Goal: Task Accomplishment & Management: Manage account settings

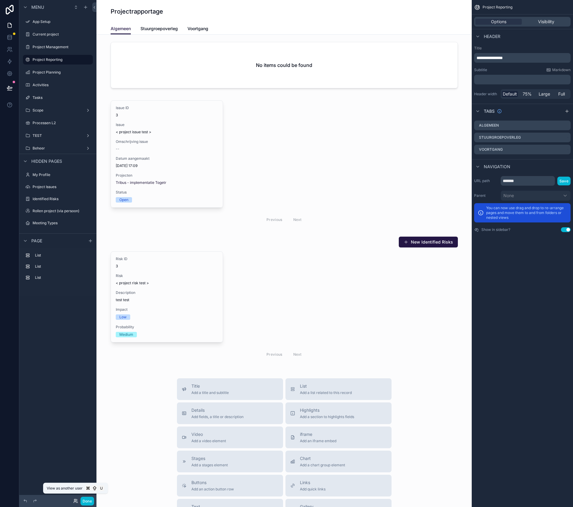
click at [77, 343] on icon at bounding box center [76, 500] width 1 height 2
click at [58, 343] on div "Menu App Setup Current project Project Management Project Reporting Project Pla…" at bounding box center [57, 250] width 77 height 500
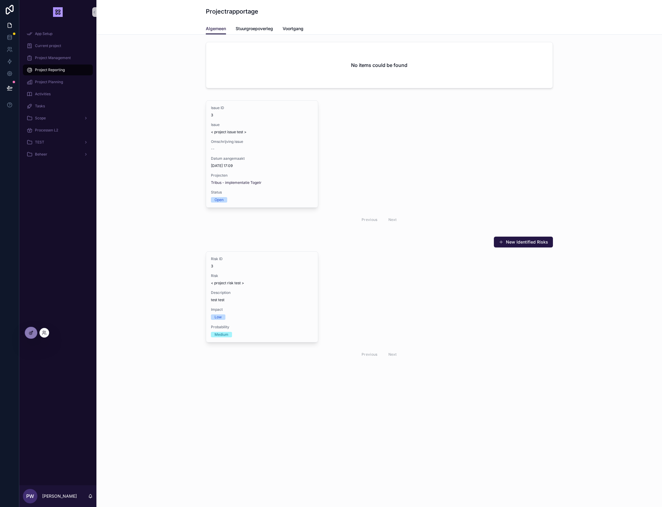
click at [34, 332] on div at bounding box center [31, 332] width 12 height 11
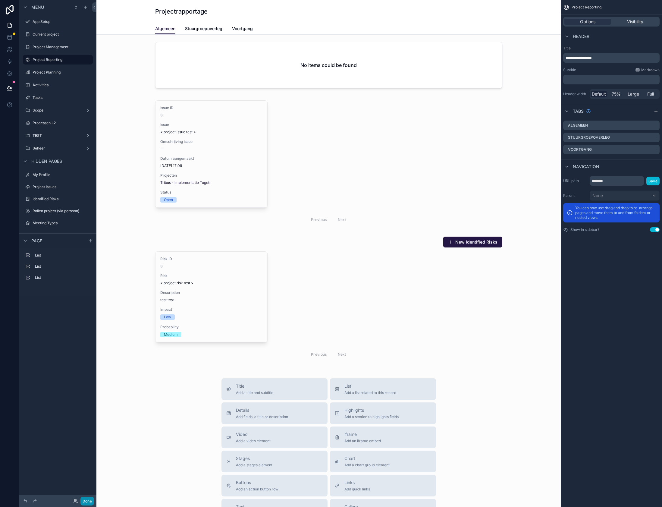
click at [82, 502] on button "Done" at bounding box center [87, 501] width 14 height 9
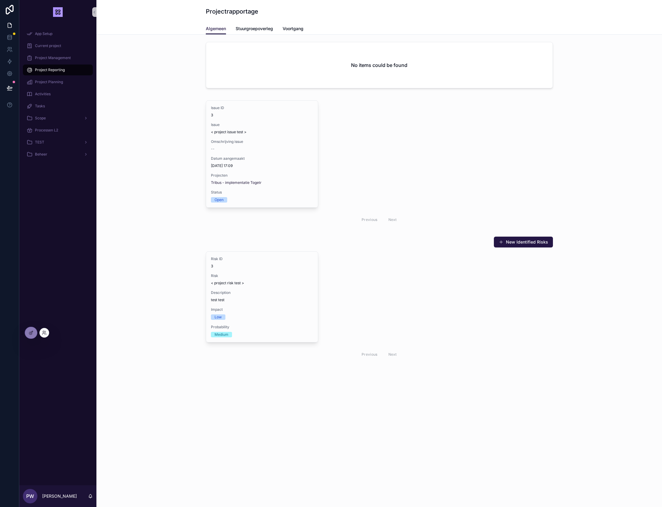
click at [47, 333] on div at bounding box center [44, 333] width 10 height 10
click at [44, 334] on icon at bounding box center [44, 332] width 5 height 5
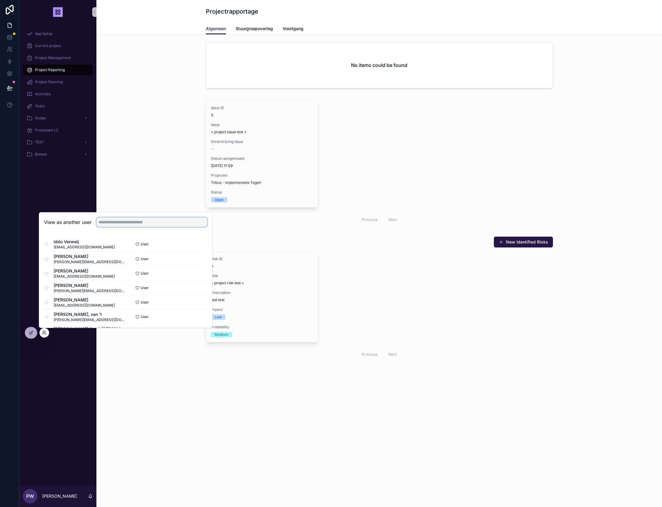
click at [127, 222] on input "text" at bounding box center [151, 222] width 111 height 10
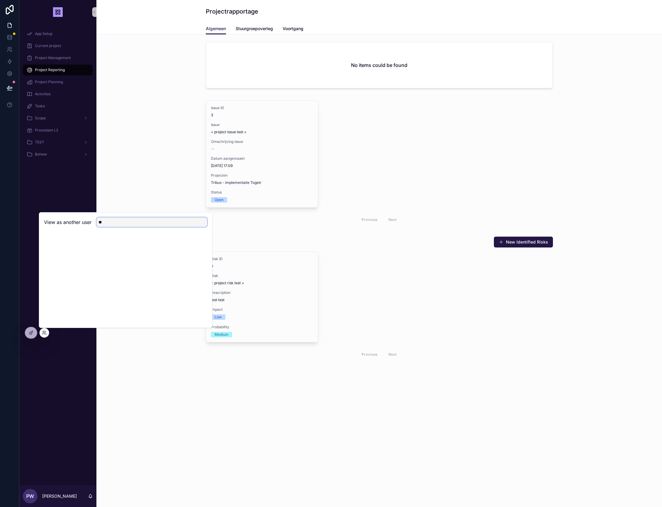
type input "*"
type input "******"
click at [196, 259] on button "Select" at bounding box center [200, 258] width 16 height 9
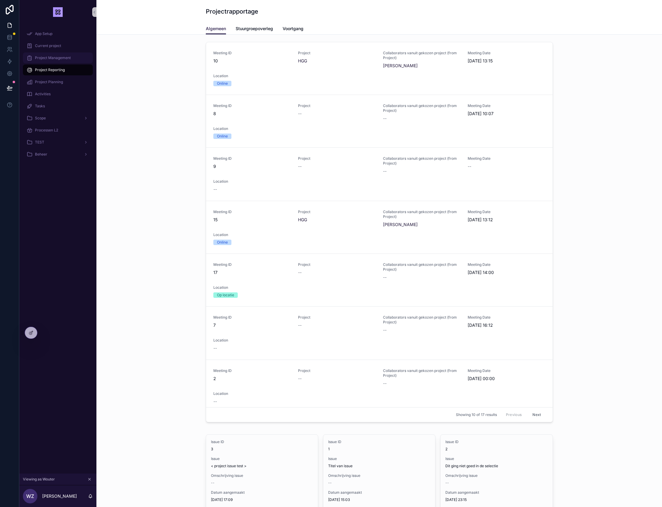
click at [61, 60] on span "Project Management" at bounding box center [53, 57] width 36 height 5
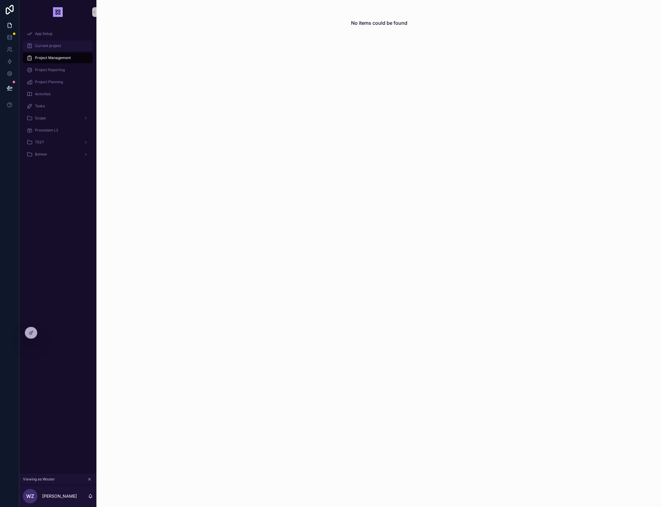
click at [53, 49] on div "Current project" at bounding box center [58, 46] width 63 height 10
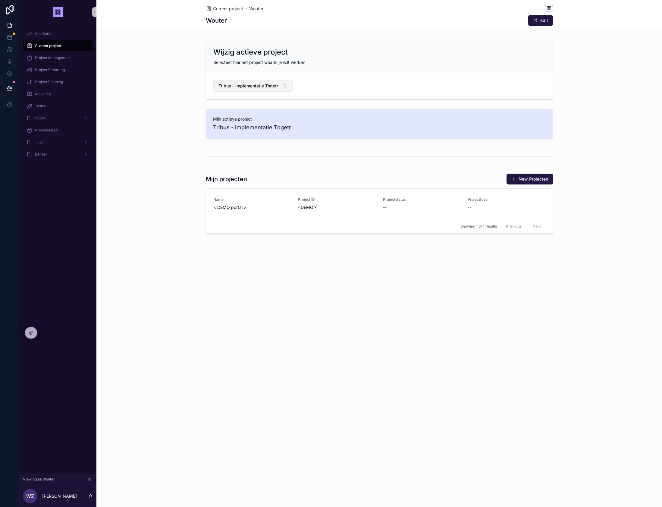
click at [285, 87] on button "Tribus - implementatie Togetr" at bounding box center [253, 85] width 80 height 11
click at [233, 112] on div "None" at bounding box center [253, 111] width 77 height 10
click at [284, 86] on button "Select Button" at bounding box center [253, 85] width 80 height 10
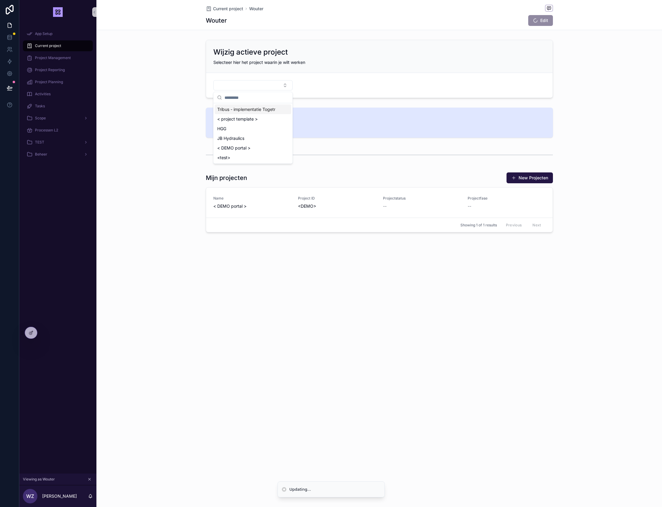
click at [240, 110] on span "Tribus - implementatie Togetr" at bounding box center [246, 109] width 58 height 6
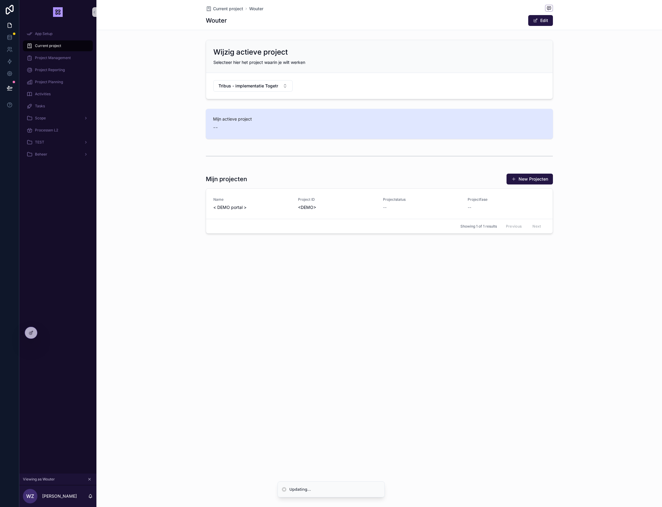
click at [163, 93] on div "Wijzig actieve project Selecteer hier het project waarin je wilt werken Tribus …" at bounding box center [379, 69] width 566 height 64
click at [175, 166] on div "Wijzig actieve project Selecteer hier het project waarin je wilt werken Tribus …" at bounding box center [379, 136] width 566 height 199
click at [174, 124] on div "Mijn actieve project --" at bounding box center [379, 123] width 566 height 35
click at [53, 58] on span "Project Management" at bounding box center [53, 57] width 36 height 5
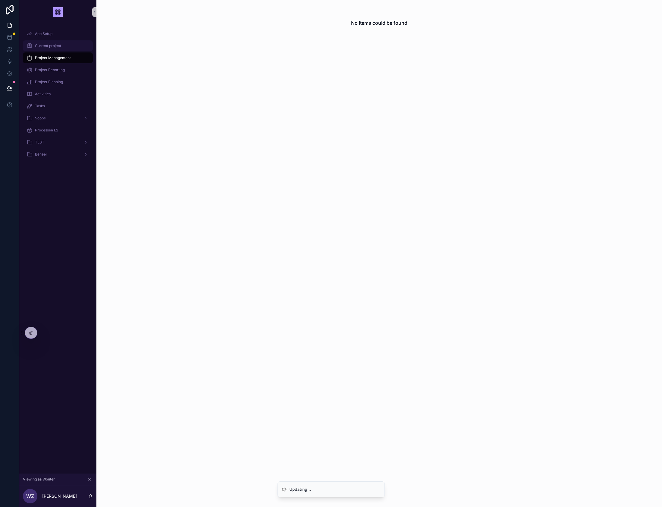
click at [53, 48] on span "Current project" at bounding box center [48, 45] width 26 height 5
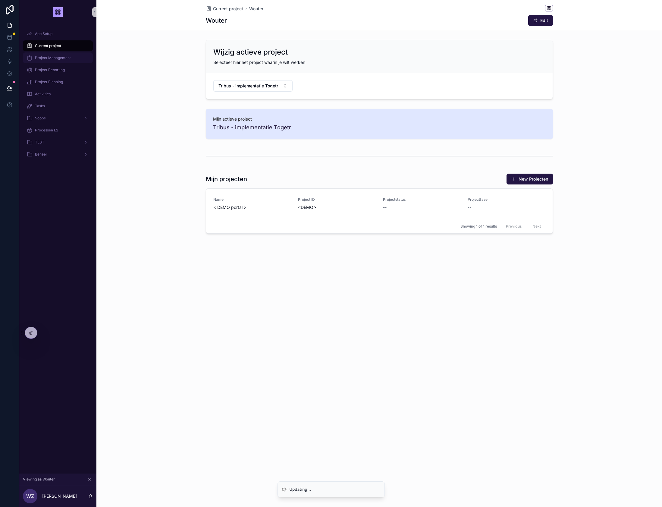
click at [56, 57] on span "Project Management" at bounding box center [53, 57] width 36 height 5
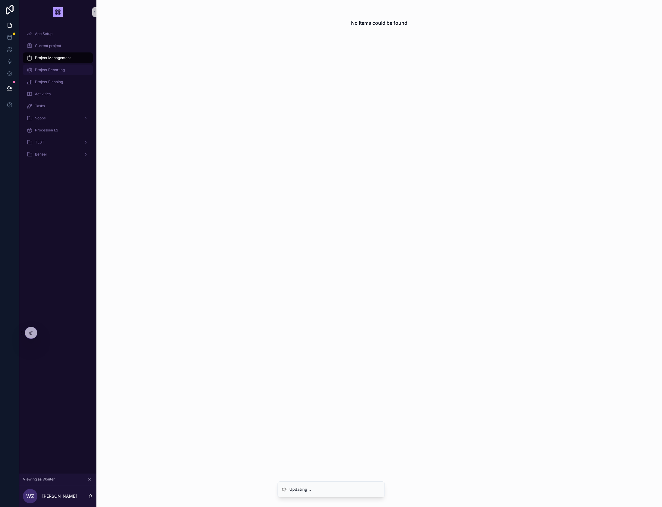
click at [52, 71] on span "Project Reporting" at bounding box center [50, 70] width 30 height 5
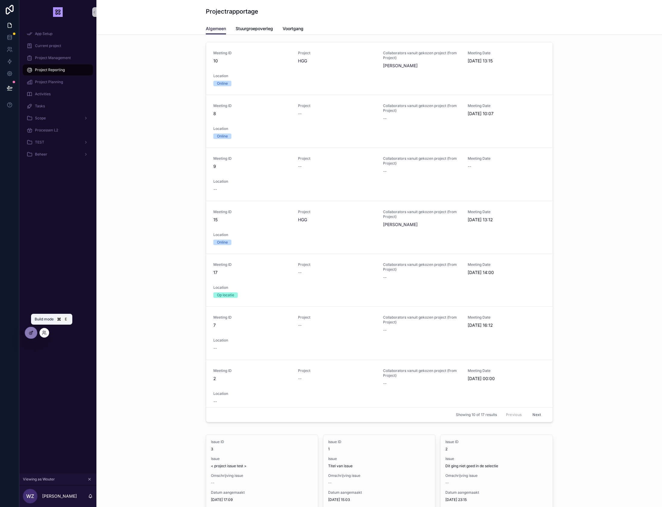
click at [31, 334] on icon at bounding box center [31, 332] width 5 height 5
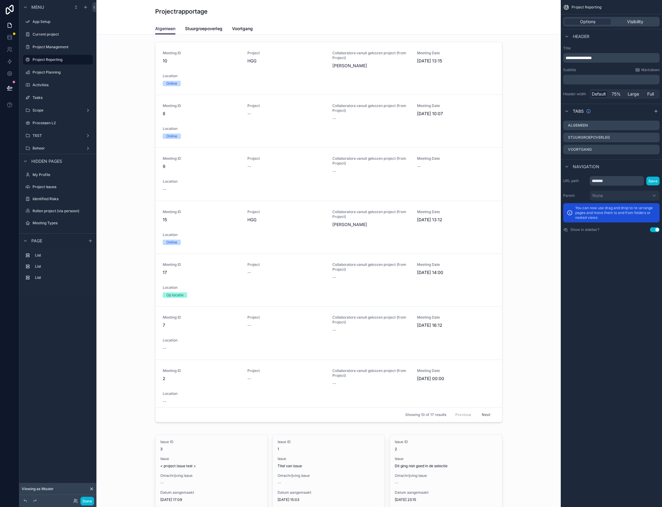
click at [538, 14] on div "Projectrapportage Algemeen Algemeen Stuurgroepoverleg Voortgang" at bounding box center [328, 17] width 464 height 35
click at [468, 21] on div "Projectrapportage" at bounding box center [328, 11] width 347 height 23
click at [589, 20] on span "Options" at bounding box center [587, 22] width 15 height 6
click at [631, 289] on div "**********" at bounding box center [611, 253] width 101 height 507
click at [115, 76] on div "scrollable content" at bounding box center [328, 233] width 455 height 388
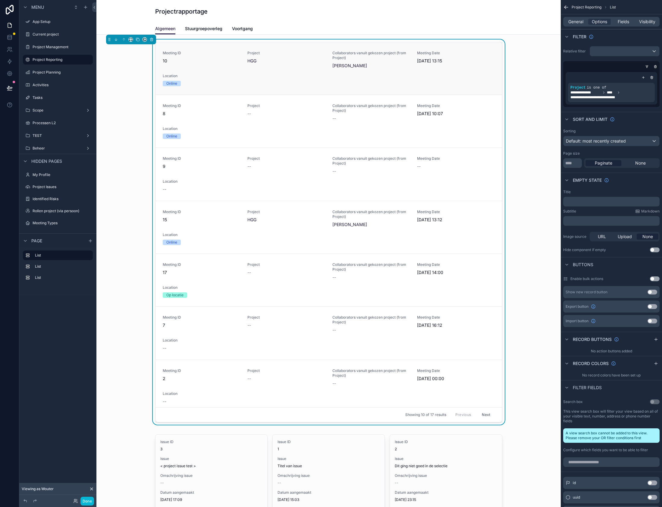
click at [197, 44] on div "Meeting ID 10 Project HGG Collaborators vanuit gekozen project (from Project) A…" at bounding box center [328, 68] width 347 height 52
click at [92, 488] on icon at bounding box center [91, 489] width 2 height 2
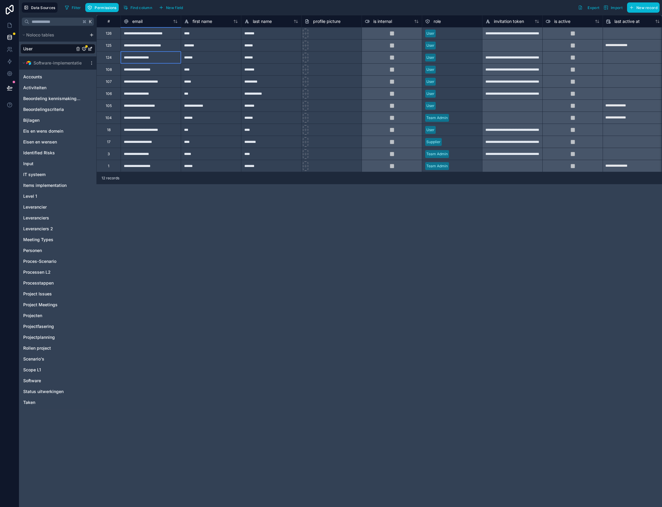
click at [143, 58] on div "**********" at bounding box center [151, 57] width 60 height 12
click at [157, 58] on div "**********" at bounding box center [151, 57] width 60 height 12
click at [204, 58] on div "******" at bounding box center [211, 57] width 60 height 12
click at [161, 59] on div "**********" at bounding box center [151, 57] width 60 height 12
click at [10, 49] on icon at bounding box center [10, 49] width 6 height 6
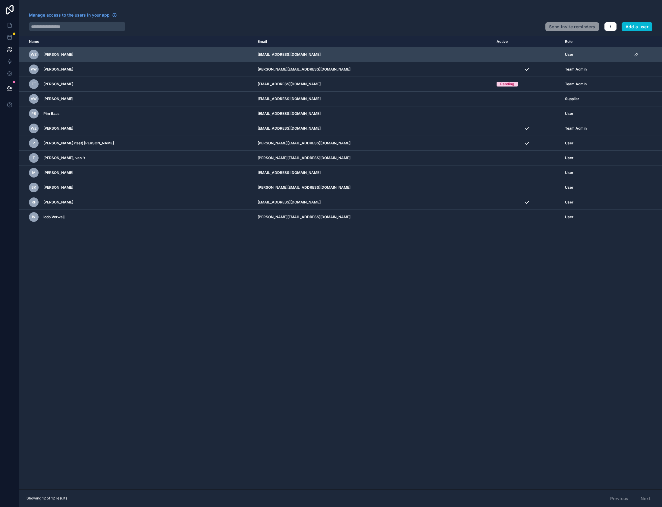
click at [637, 54] on icon "scrollable content" at bounding box center [637, 53] width 1 height 1
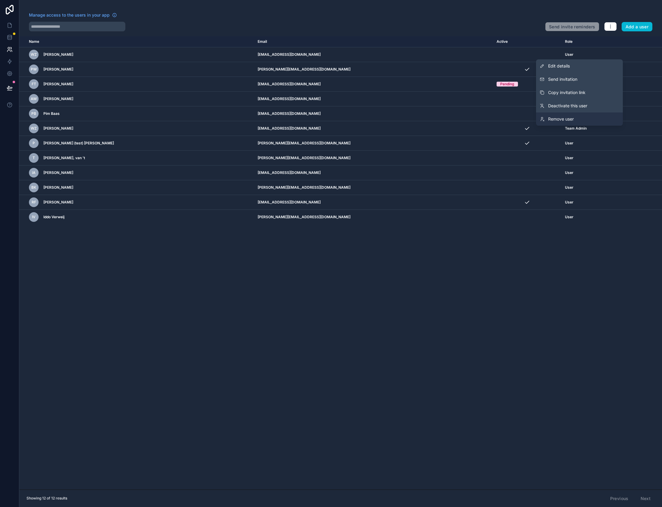
click at [572, 117] on span "Remove user" at bounding box center [561, 119] width 26 height 6
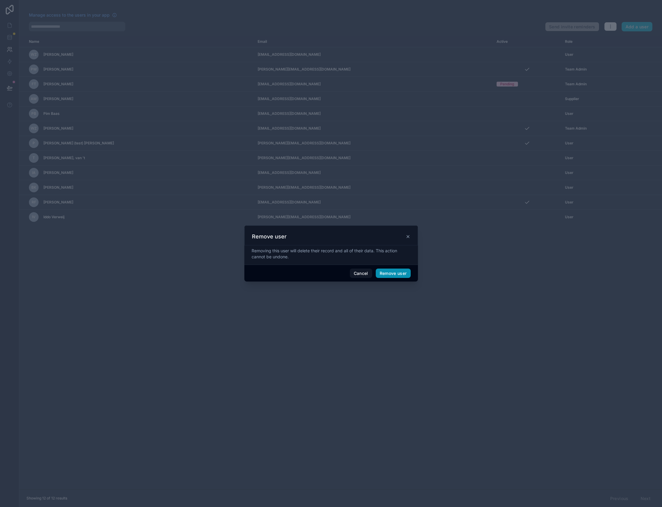
click at [382, 275] on button "Remove user" at bounding box center [393, 274] width 35 height 10
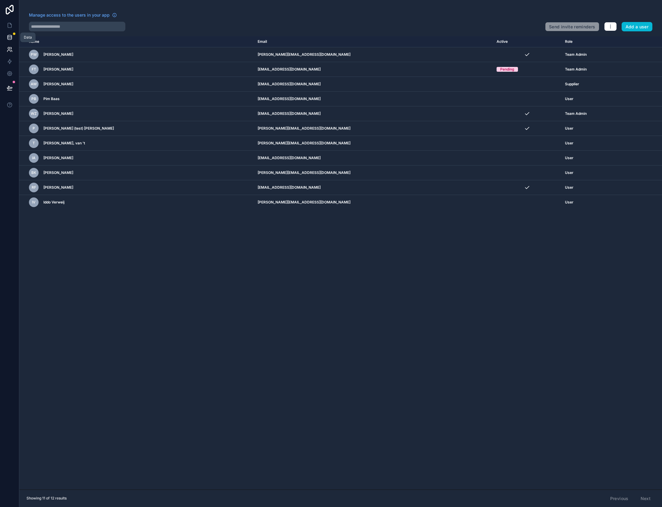
click at [8, 38] on icon at bounding box center [10, 37] width 4 height 2
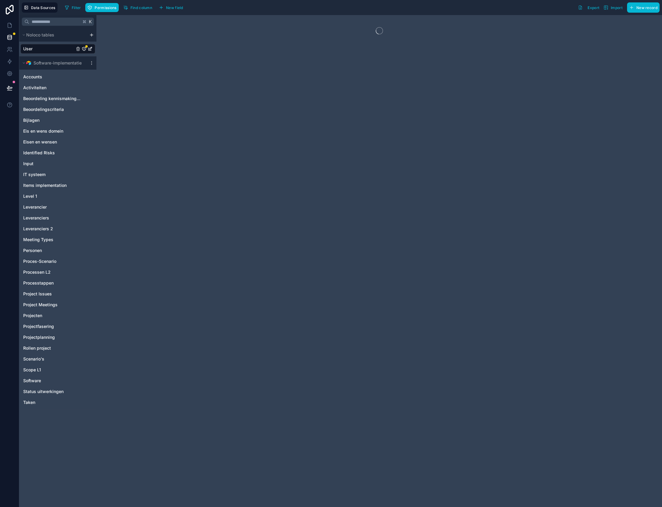
click at [40, 49] on link "User" at bounding box center [48, 49] width 51 height 6
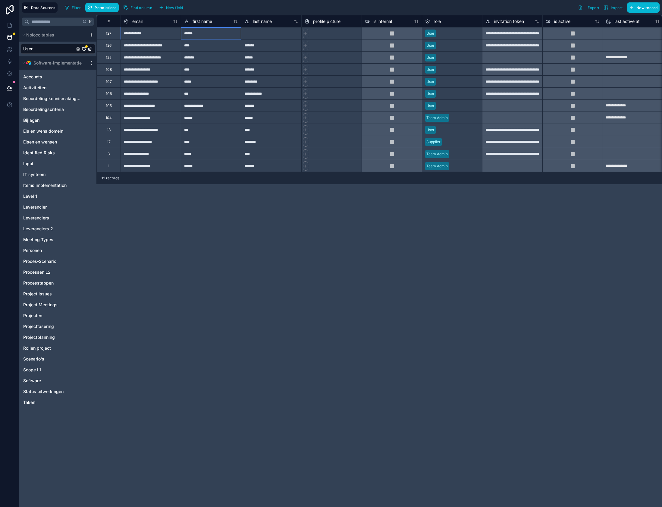
click at [209, 36] on div "******" at bounding box center [211, 33] width 60 height 12
click at [147, 39] on div "**********" at bounding box center [151, 33] width 60 height 12
click at [152, 36] on div "**********" at bounding box center [151, 33] width 60 height 12
click at [134, 60] on div "**********" at bounding box center [151, 57] width 60 height 12
click at [285, 36] on div at bounding box center [271, 33] width 60 height 12
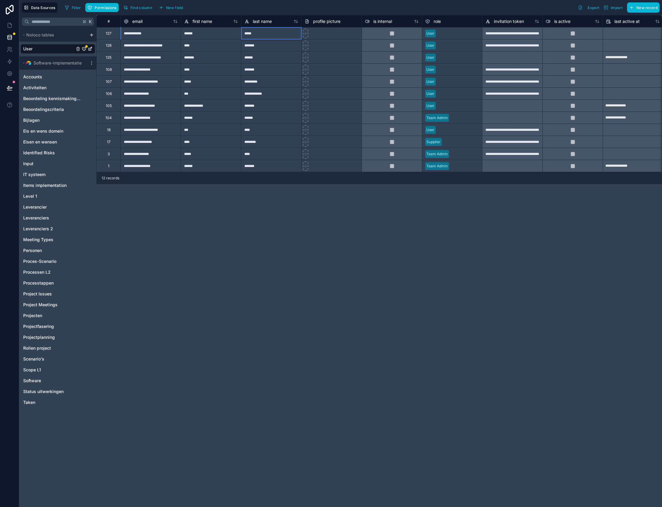
type input "******"
click at [187, 56] on div "*******" at bounding box center [211, 57] width 60 height 12
click at [141, 33] on div "**********" at bounding box center [151, 33] width 60 height 12
click at [153, 65] on div "**********" at bounding box center [151, 69] width 60 height 12
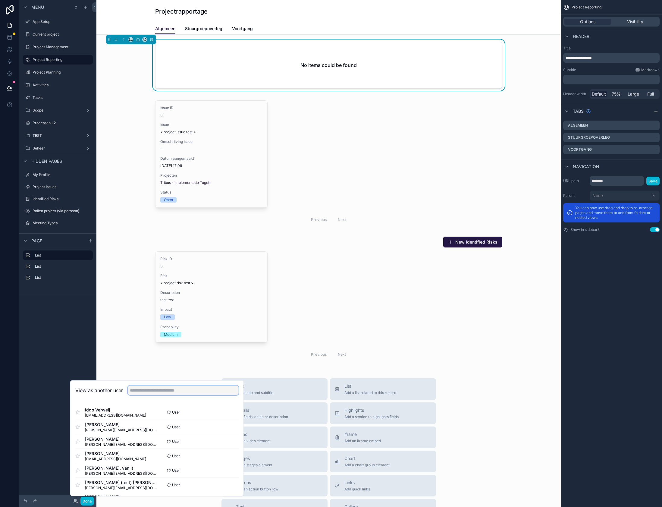
click at [153, 391] on input "text" at bounding box center [183, 390] width 111 height 10
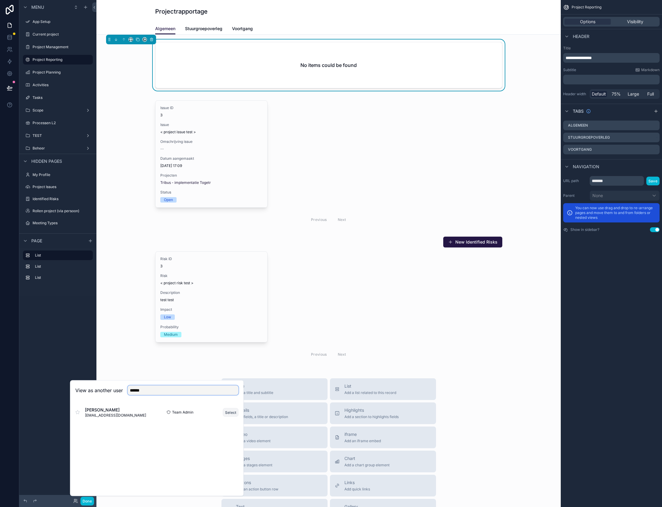
type input "******"
click at [232, 412] on button "Select" at bounding box center [231, 412] width 16 height 9
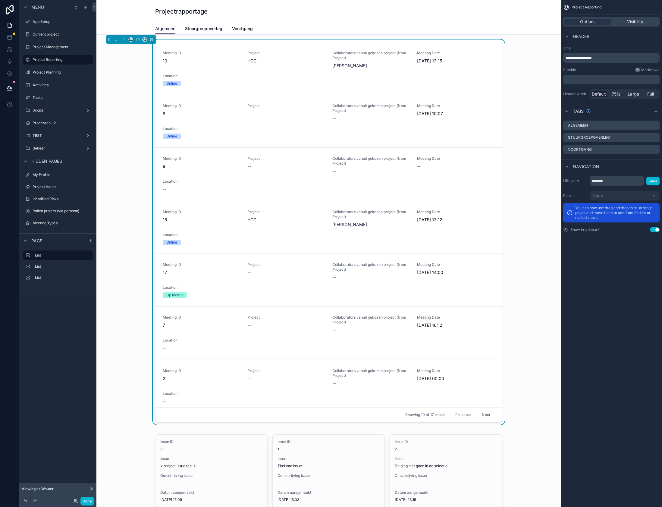
click at [502, 41] on div "Meeting ID 10 Project HGG Collaborators vanuit gekozen project (from Project) […" at bounding box center [328, 233] width 455 height 388
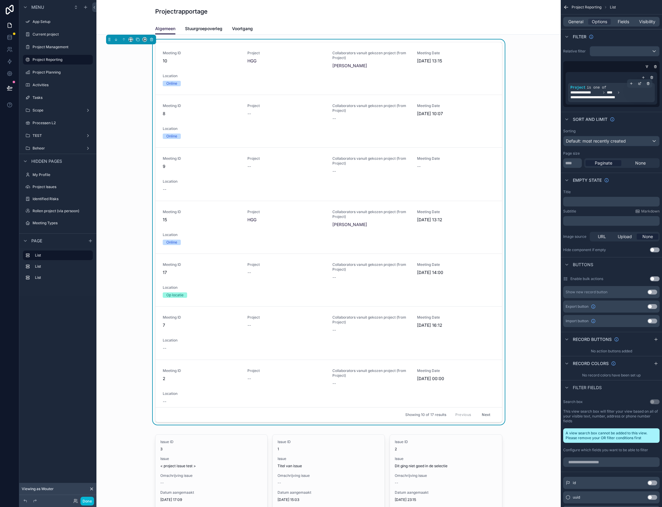
click at [599, 94] on span "**********" at bounding box center [585, 92] width 30 height 5
click at [504, 42] on div "Meeting ID 10 Project HGG Collaborators vanuit gekozen project (from Project) A…" at bounding box center [328, 233] width 455 height 388
click at [639, 84] on icon "scrollable content" at bounding box center [640, 84] width 4 height 4
click at [531, 128] on div "Meeting ID 10 Project HGG Collaborators vanuit gekozen project (from Project) A…" at bounding box center [328, 233] width 455 height 388
click at [86, 60] on icon "scrollable content" at bounding box center [88, 59] width 5 height 5
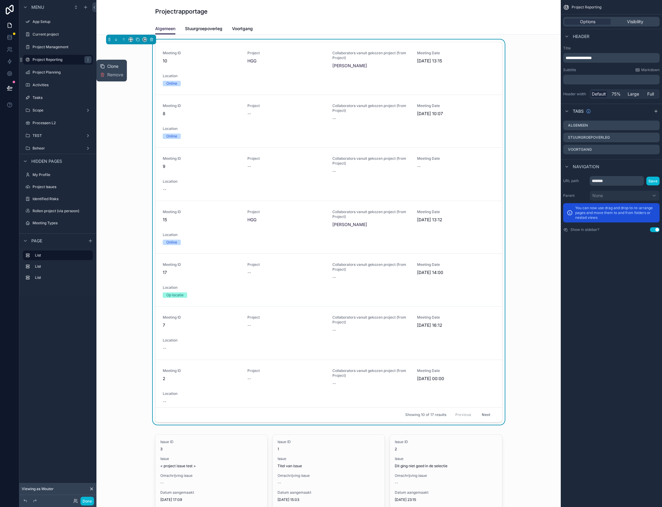
click at [106, 66] on div "Clone" at bounding box center [109, 66] width 18 height 6
click at [79, 71] on icon "scrollable content" at bounding box center [79, 72] width 5 height 5
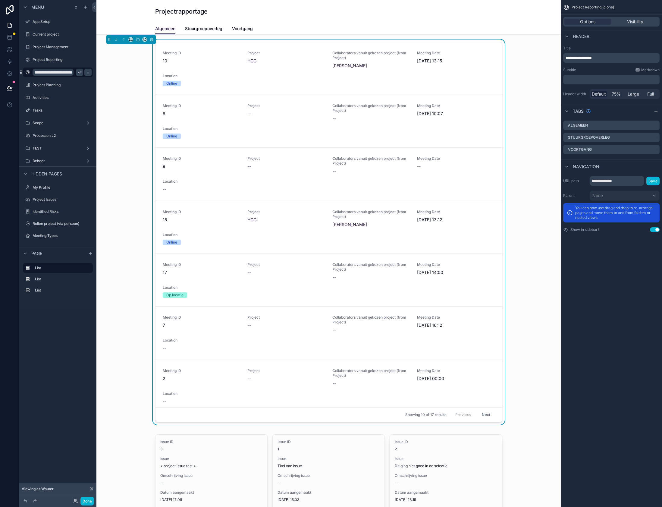
click at [68, 73] on input "**********" at bounding box center [53, 72] width 41 height 7
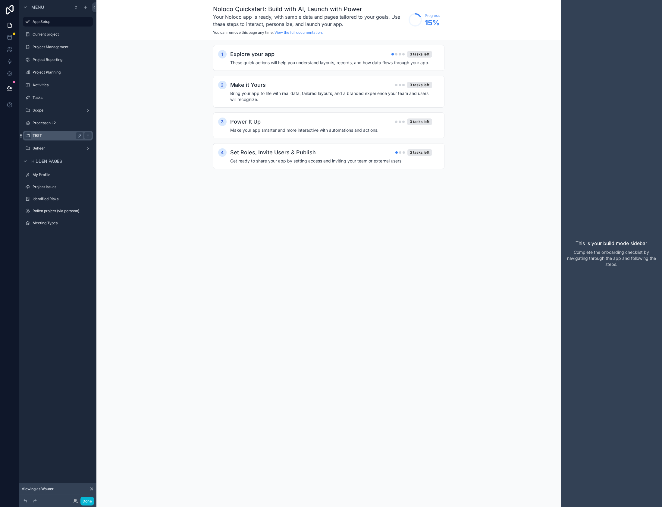
click at [28, 138] on icon "scrollable content" at bounding box center [27, 135] width 5 height 5
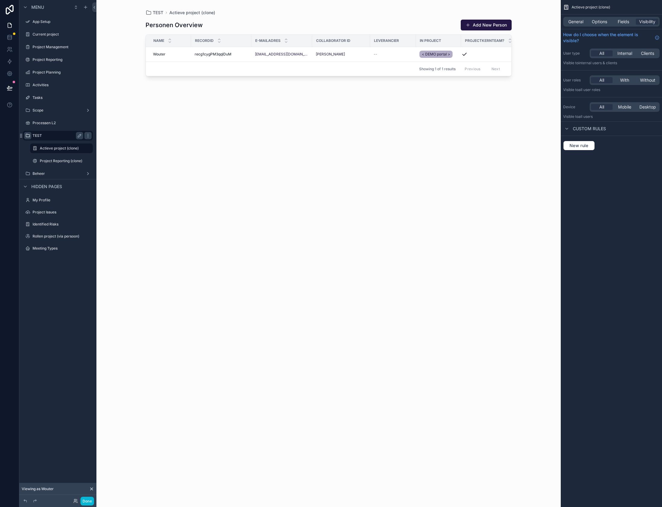
click at [22, 150] on div "TEST Actieve project (clone) Project Reporting (clone)" at bounding box center [57, 148] width 77 height 37
click at [57, 160] on label "Project Reporting (clone)" at bounding box center [61, 161] width 42 height 5
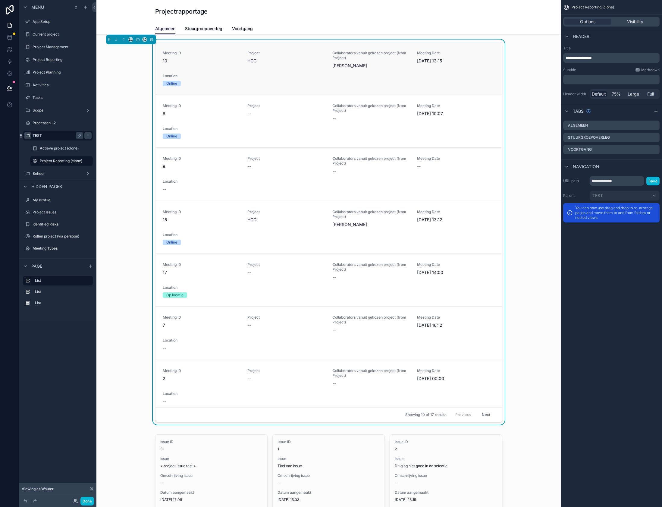
click at [499, 52] on div "Meeting ID 10 Project HGG Collaborators vanuit gekozen project (from Project) A…" at bounding box center [328, 68] width 347 height 52
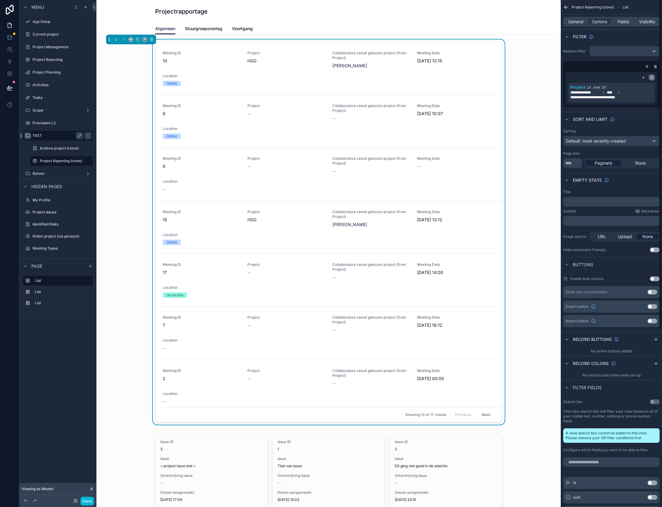
click at [651, 78] on icon "scrollable content" at bounding box center [652, 78] width 2 height 2
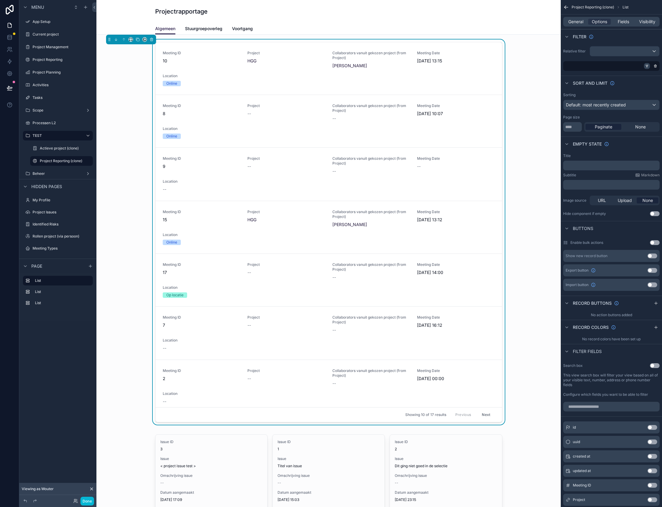
click at [648, 66] on icon "scrollable content" at bounding box center [647, 65] width 2 height 1
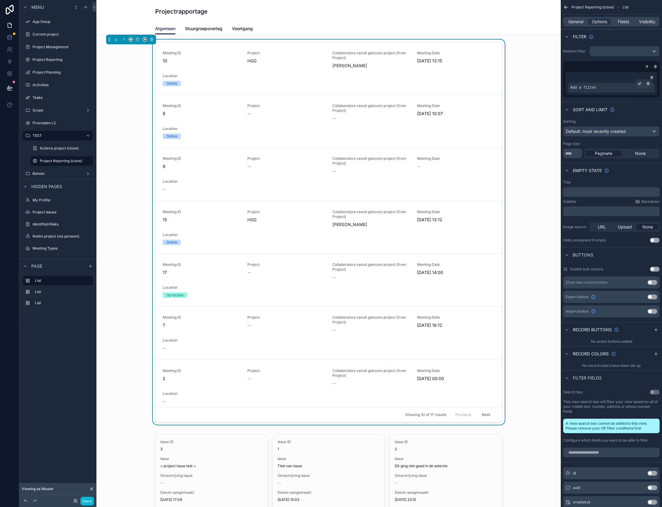
click at [608, 88] on div "Add a filter" at bounding box center [611, 88] width 87 height 10
click at [638, 85] on icon "scrollable content" at bounding box center [640, 84] width 4 height 4
click at [500, 80] on span "Select a field" at bounding box center [507, 78] width 26 height 5
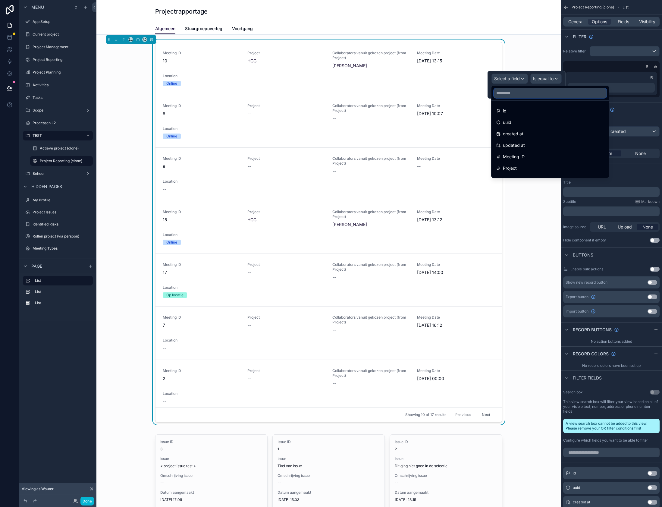
click at [510, 93] on input "text" at bounding box center [550, 93] width 113 height 10
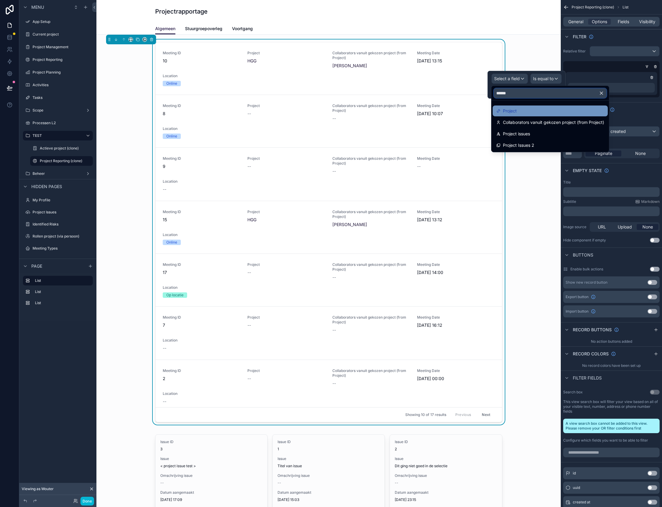
type input "******"
click at [513, 109] on span "Project" at bounding box center [510, 110] width 14 height 7
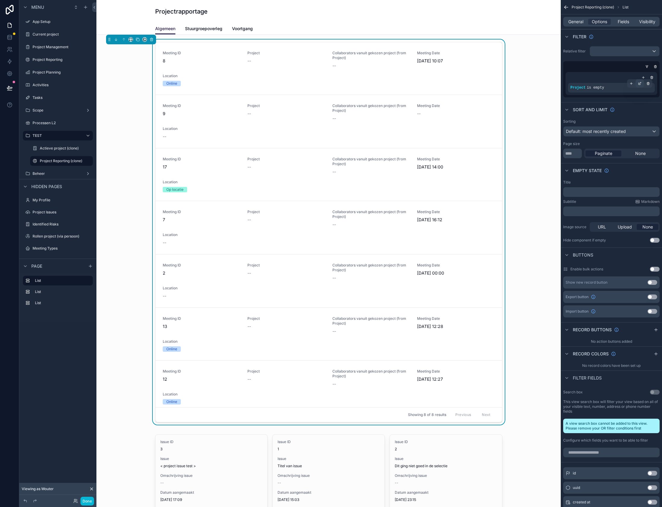
click at [639, 83] on icon "scrollable content" at bounding box center [640, 84] width 4 height 4
click at [539, 86] on span "Is empty" at bounding box center [544, 85] width 17 height 6
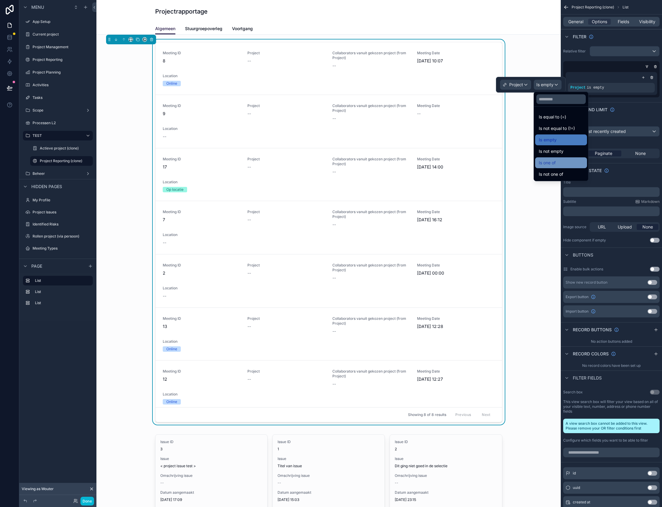
click at [558, 165] on div "Is one of" at bounding box center [561, 162] width 45 height 7
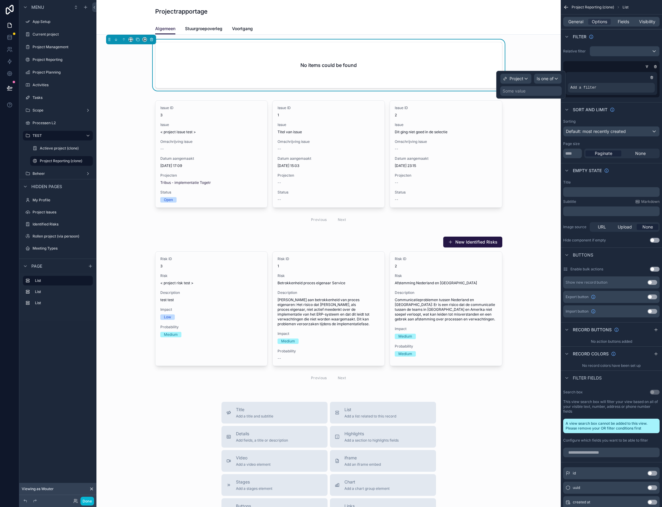
click at [534, 92] on div "Some value" at bounding box center [530, 91] width 61 height 10
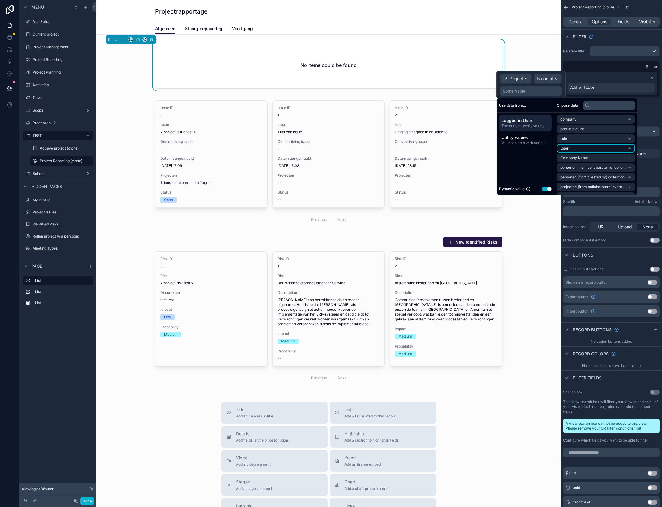
click at [565, 148] on span "User" at bounding box center [565, 148] width 8 height 5
click at [581, 167] on span "Gekozen project voor hoofdmenu" at bounding box center [589, 168] width 57 height 5
click at [600, 141] on span "Gekozen project voor hoofdmenu" at bounding box center [589, 139] width 57 height 5
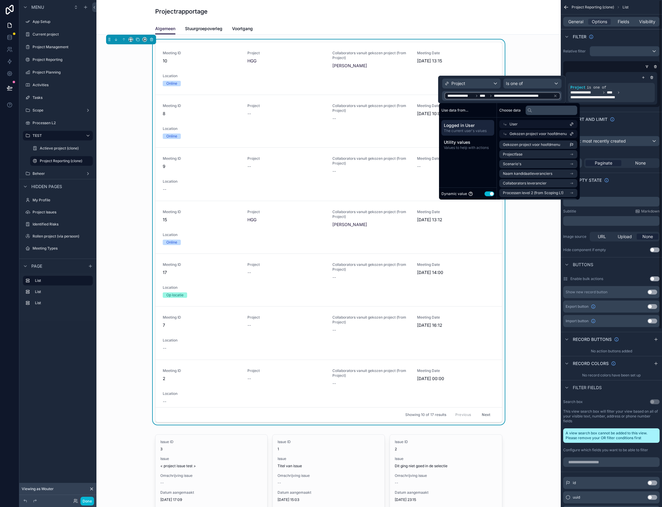
click at [545, 231] on div "Meeting ID 10 Project HGG Collaborators vanuit gekozen project (from Project) A…" at bounding box center [328, 233] width 455 height 388
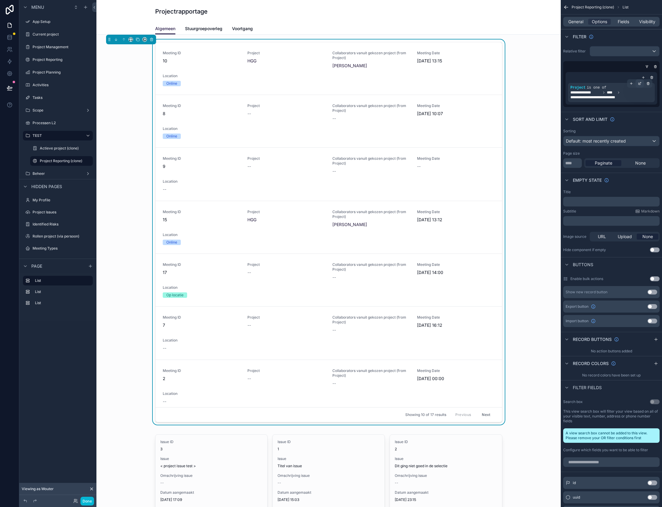
click at [639, 84] on icon "scrollable content" at bounding box center [640, 84] width 4 height 4
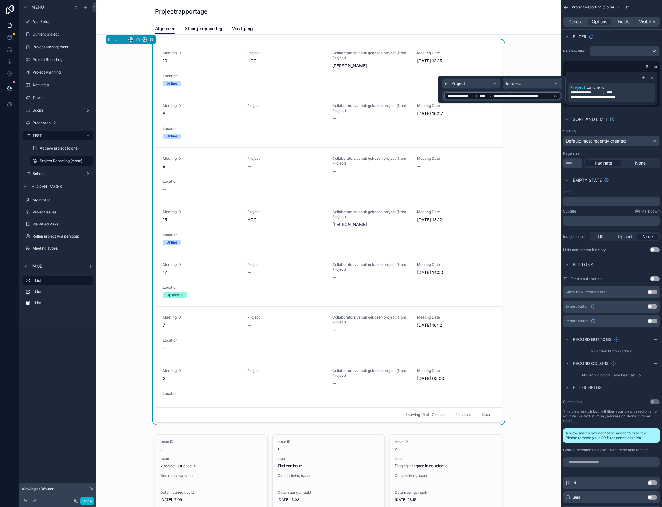
click at [533, 84] on div "Is one of" at bounding box center [533, 84] width 58 height 10
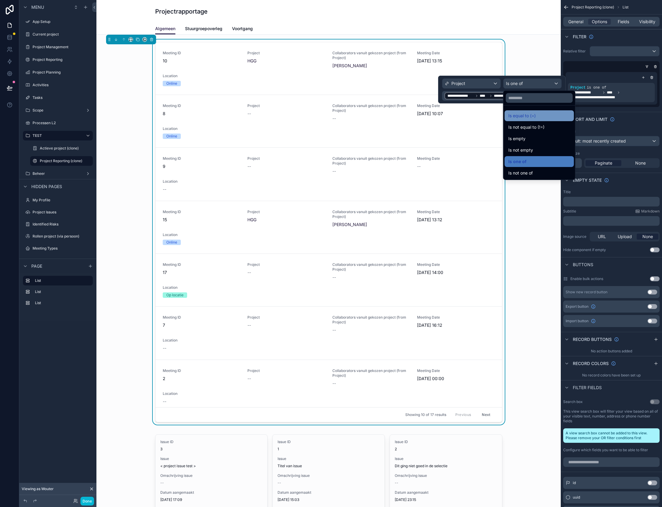
click at [537, 117] on div "Is equal to (=)" at bounding box center [539, 115] width 62 height 7
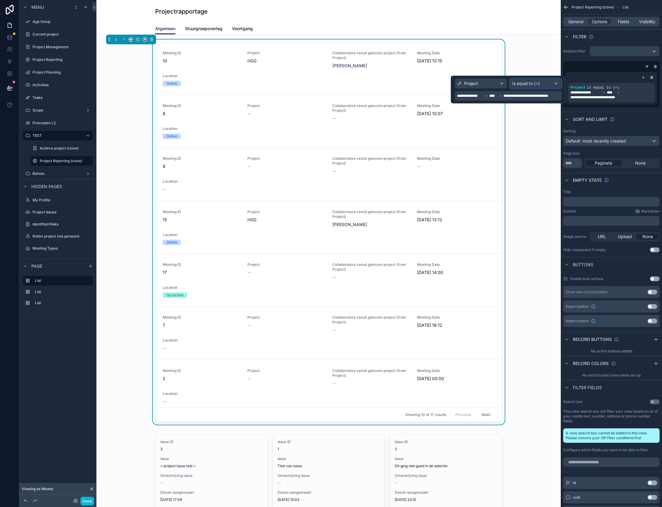
click at [536, 86] on span "Is equal to (=)" at bounding box center [525, 83] width 27 height 6
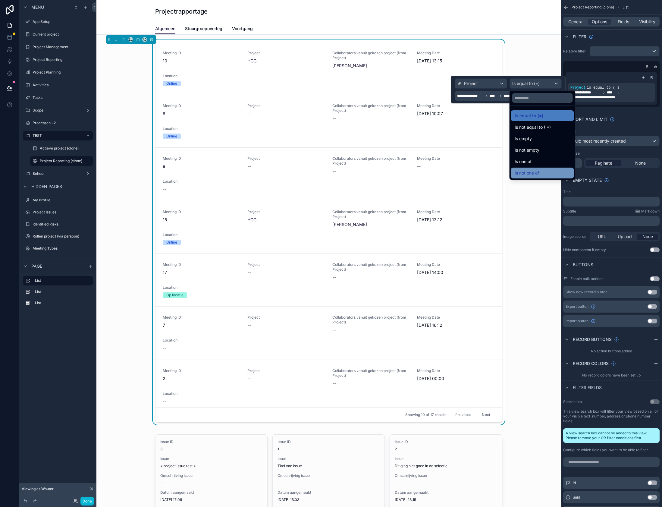
click at [542, 170] on div "Is not one of" at bounding box center [543, 172] width 56 height 7
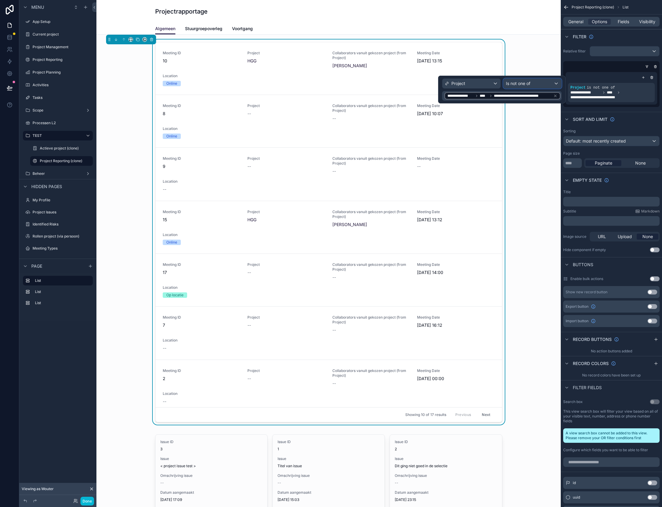
click at [529, 82] on span "Is not one of" at bounding box center [518, 83] width 24 height 6
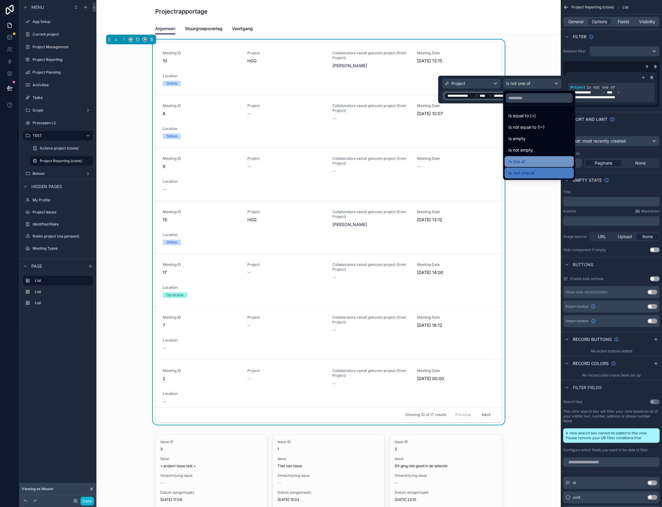
click at [534, 162] on div "Is one of" at bounding box center [539, 161] width 62 height 7
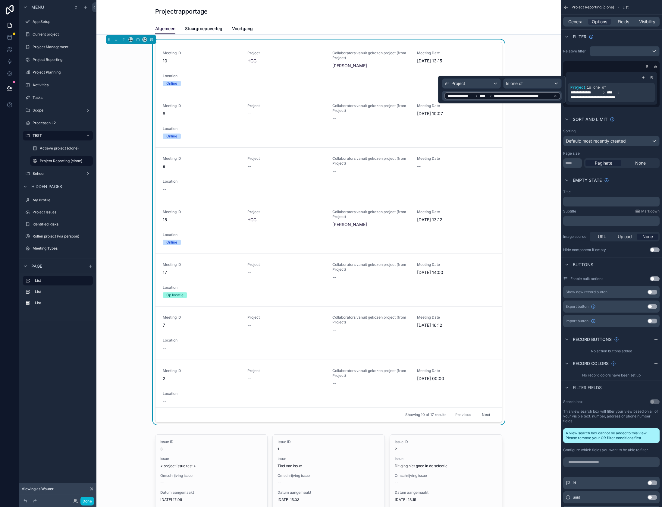
click at [526, 137] on div "Meeting ID 10 Project HGG Collaborators vanuit gekozen project (from Project) A…" at bounding box center [328, 233] width 455 height 388
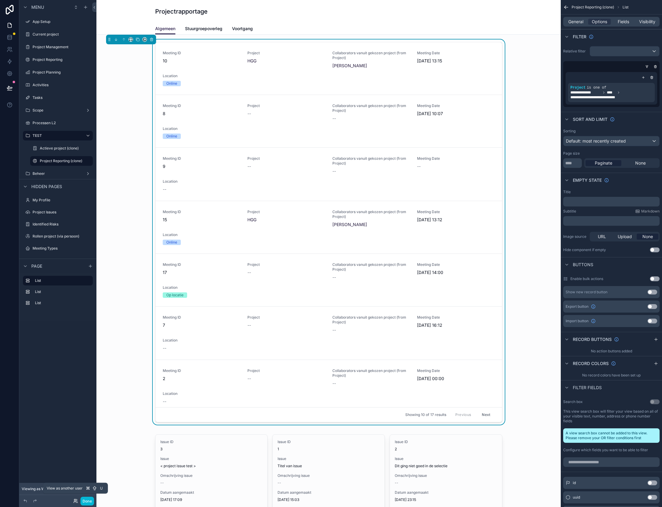
click at [74, 502] on icon at bounding box center [75, 500] width 5 height 5
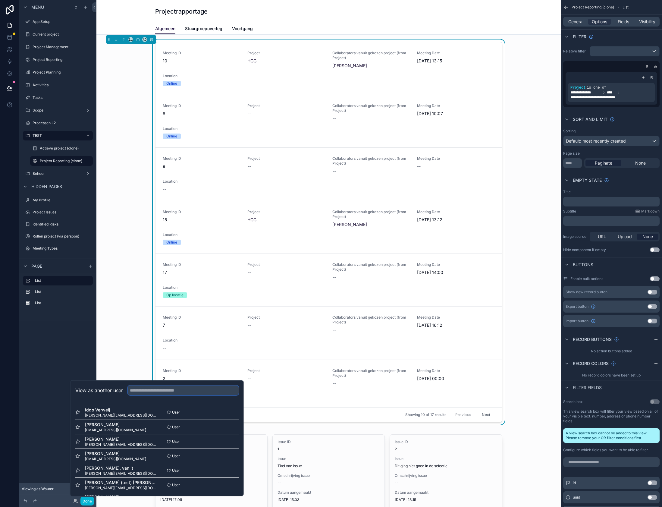
click at [146, 390] on input "text" at bounding box center [183, 390] width 111 height 10
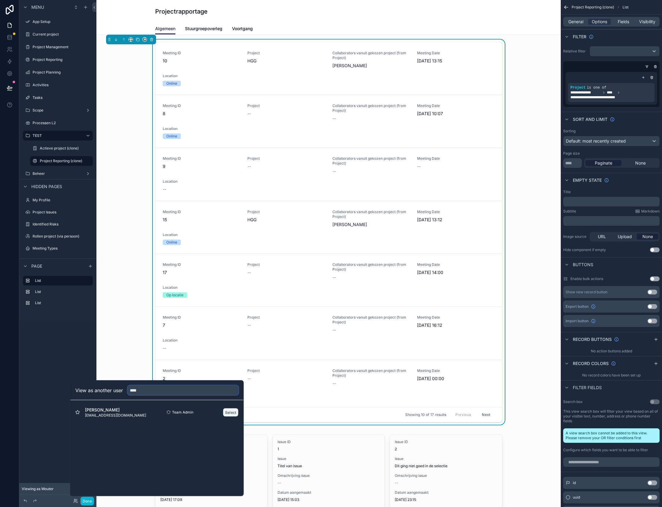
type input "****"
click at [228, 413] on button "Select" at bounding box center [231, 412] width 16 height 9
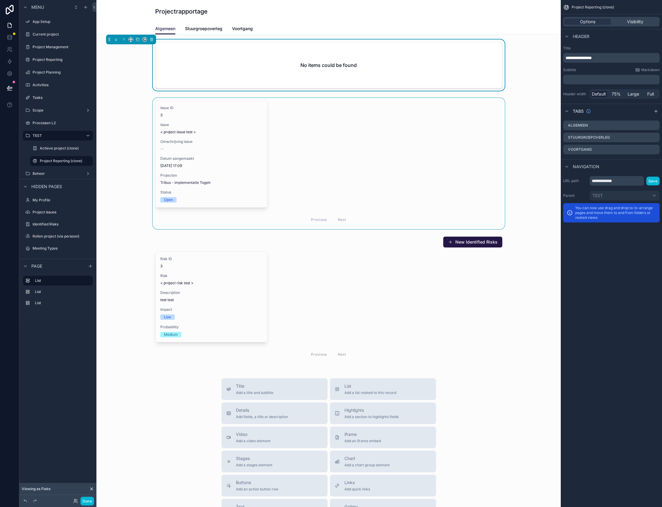
click at [313, 128] on div "scrollable content" at bounding box center [328, 163] width 455 height 131
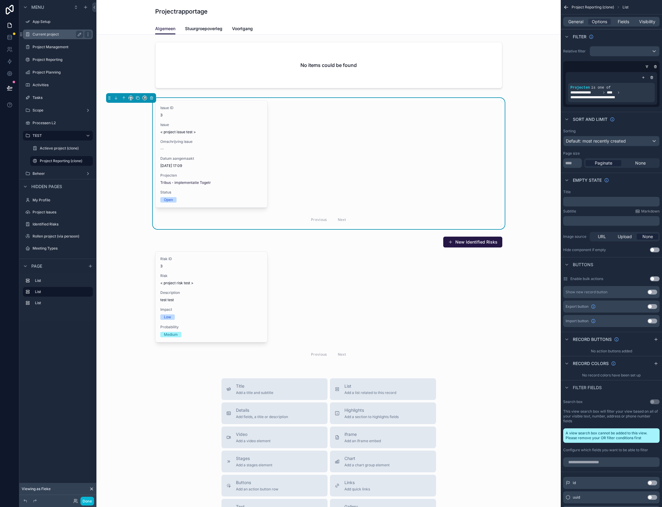
click at [44, 36] on label "Current project" at bounding box center [57, 34] width 48 height 5
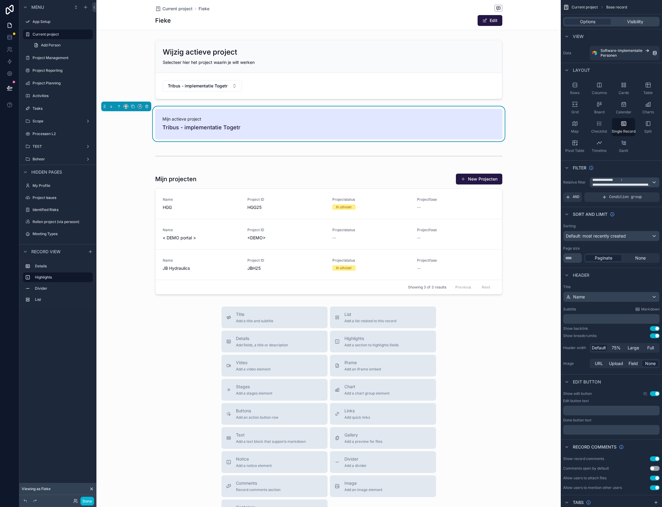
click at [228, 87] on div "scrollable content" at bounding box center [328, 284] width 464 height 569
click at [221, 85] on div "scrollable content" at bounding box center [328, 69] width 464 height 64
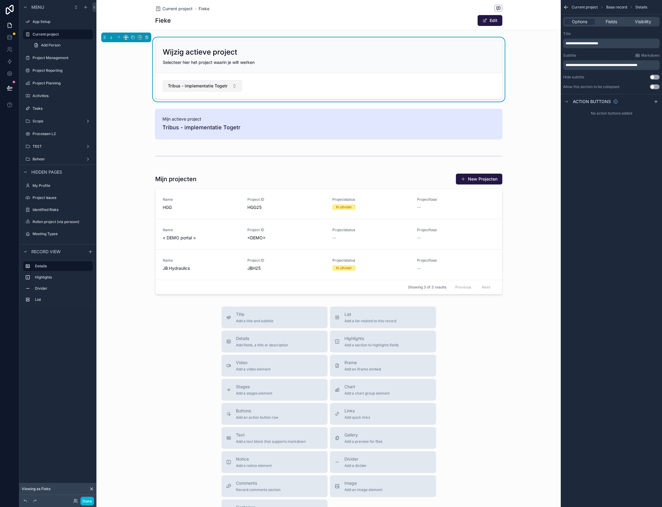
click at [231, 86] on button "Tribus - implementatie Togetr" at bounding box center [203, 85] width 80 height 11
click at [181, 139] on div "HGG" at bounding box center [202, 140] width 77 height 10
click at [136, 103] on div "Wijzig actieve project Selecteer hier het project waarin je wilt werken HGG Mij…" at bounding box center [328, 166] width 464 height 259
click at [64, 148] on label "TEST" at bounding box center [57, 146] width 48 height 5
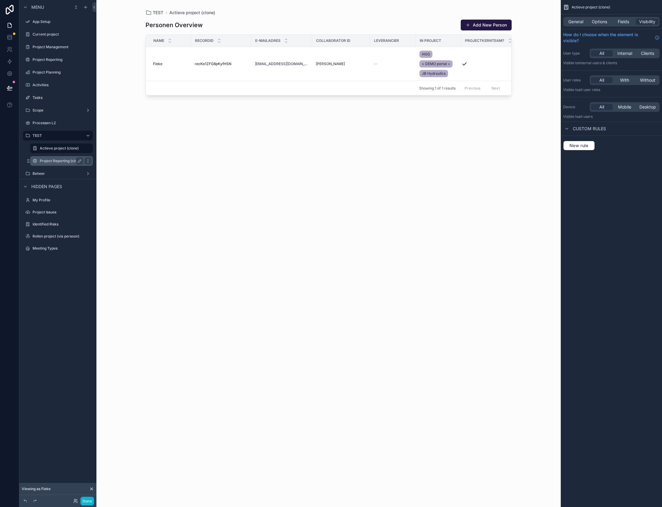
click at [58, 163] on label "Project Reporting (clone)" at bounding box center [61, 161] width 42 height 5
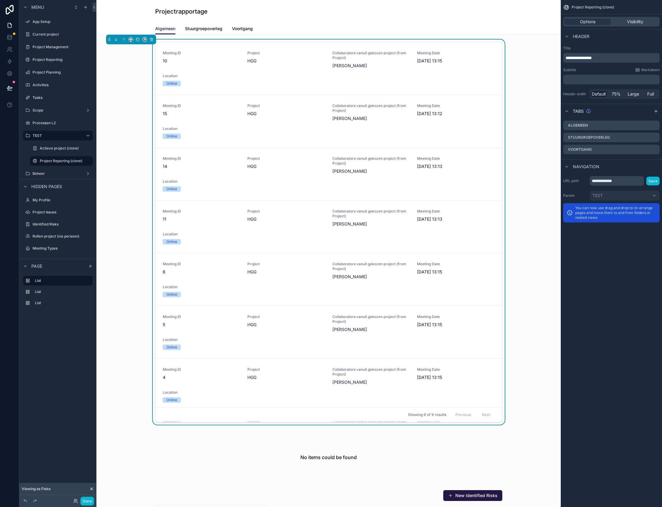
click at [91, 487] on icon at bounding box center [91, 488] width 5 height 5
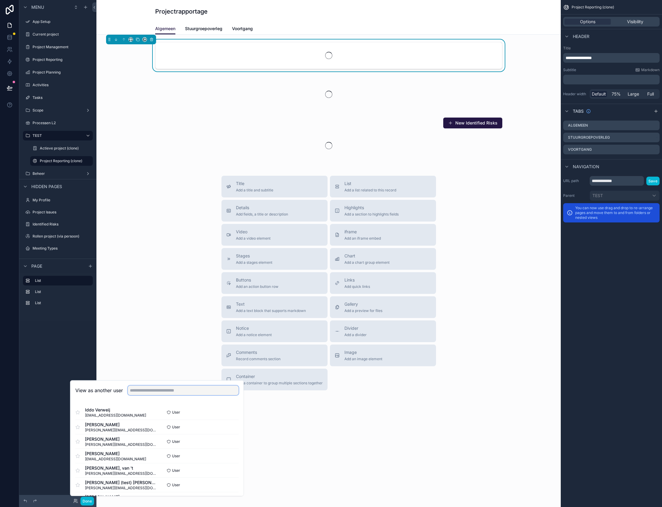
click at [138, 393] on input "text" at bounding box center [183, 390] width 111 height 10
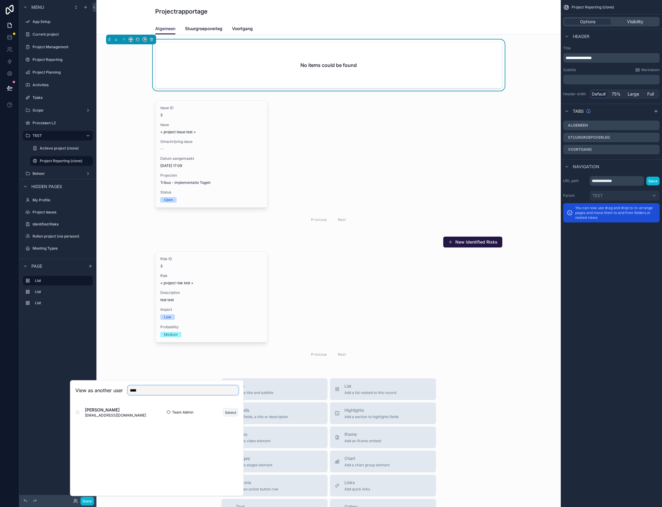
type input "****"
click at [236, 413] on button "Select" at bounding box center [231, 412] width 16 height 9
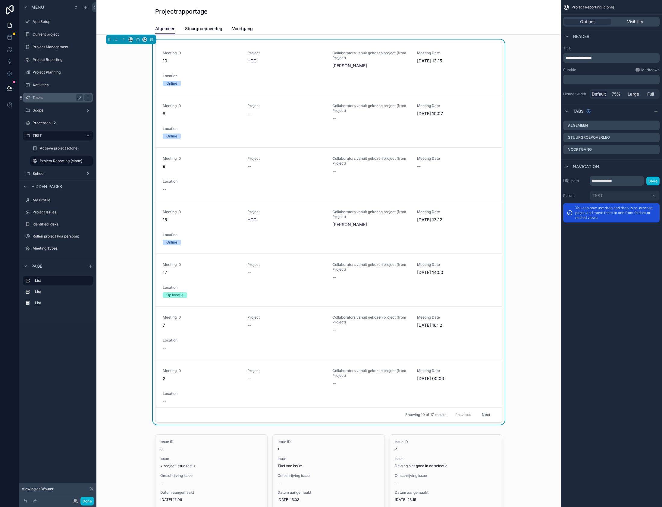
click at [42, 97] on label "Tasks" at bounding box center [57, 97] width 48 height 5
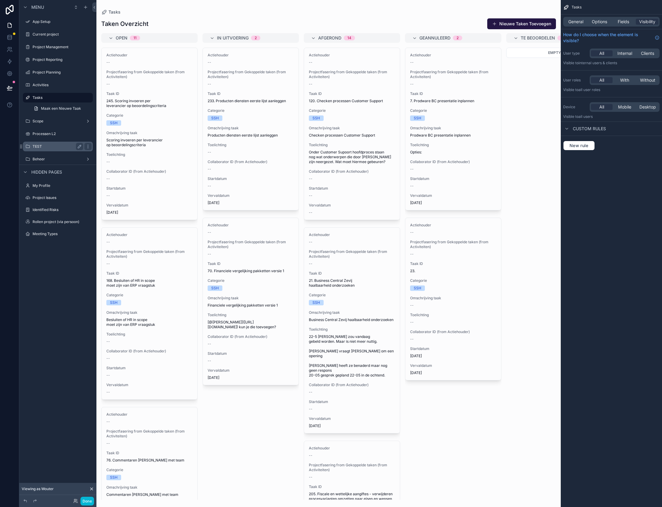
click at [49, 146] on label "TEST" at bounding box center [57, 146] width 48 height 5
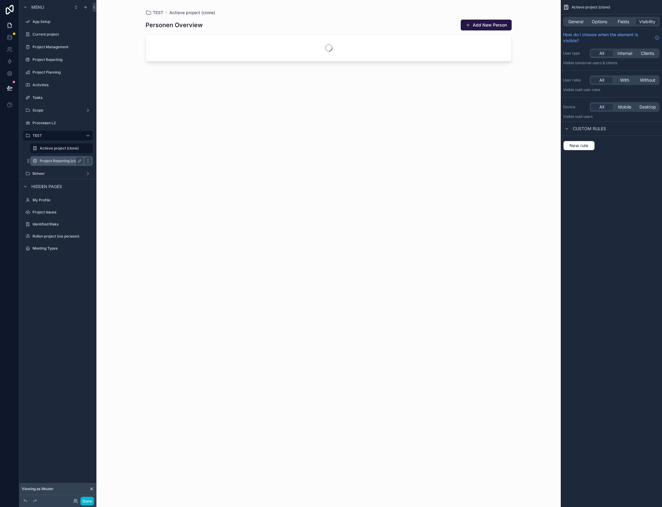
click at [54, 161] on label "Project Reporting (clone)" at bounding box center [61, 161] width 42 height 5
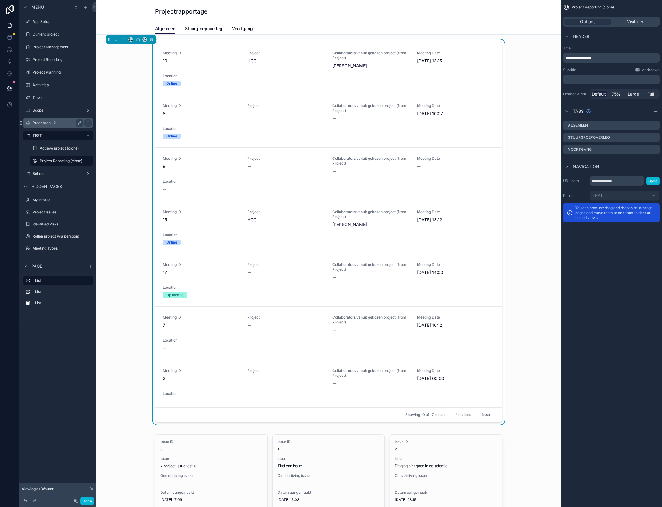
click at [43, 120] on div "Processen L2" at bounding box center [58, 122] width 51 height 7
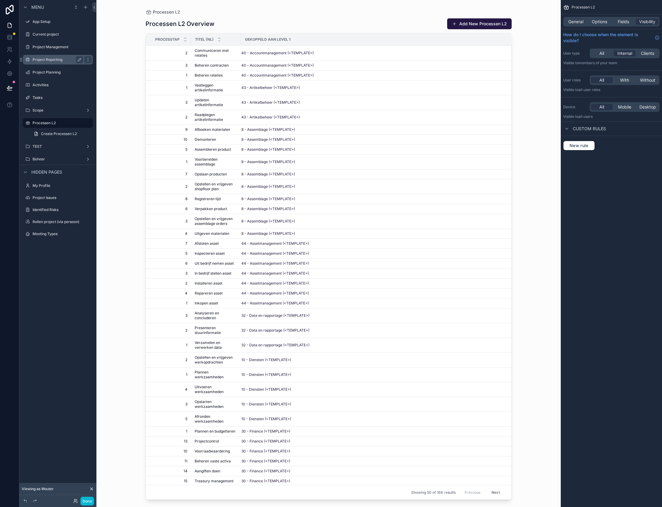
click at [47, 62] on label "Project Reporting" at bounding box center [57, 59] width 48 height 5
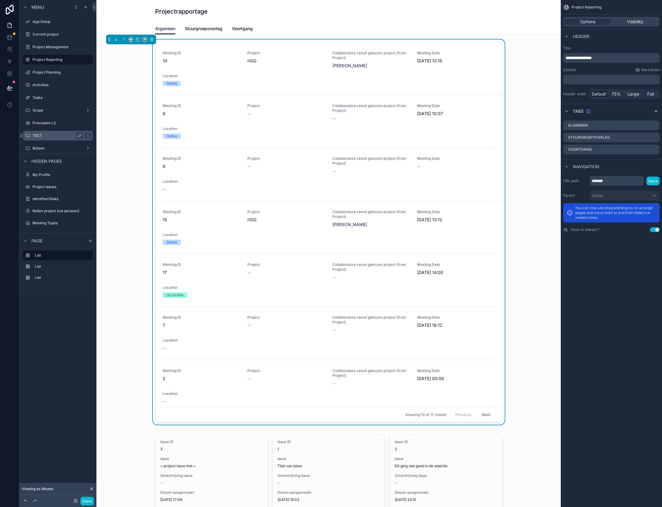
click at [48, 138] on div "TEST" at bounding box center [58, 135] width 51 height 7
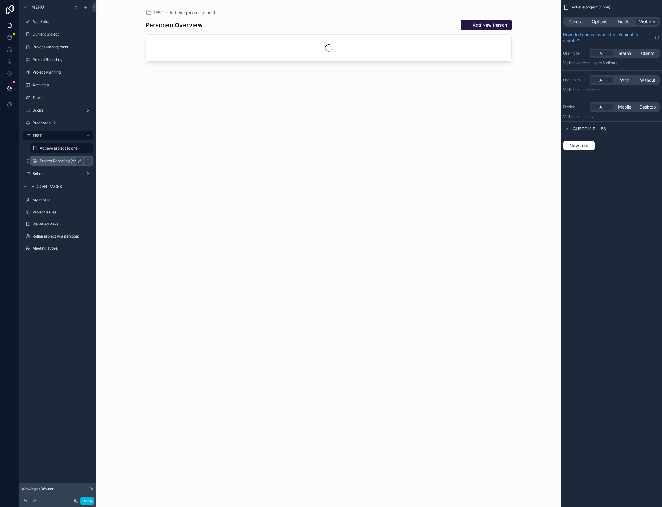
click at [54, 158] on div "Project Reporting (clone)" at bounding box center [61, 160] width 43 height 7
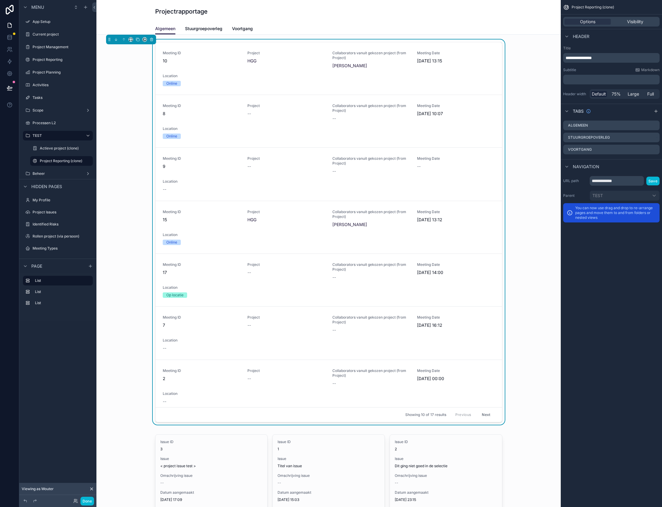
click at [90, 488] on icon at bounding box center [91, 488] width 5 height 5
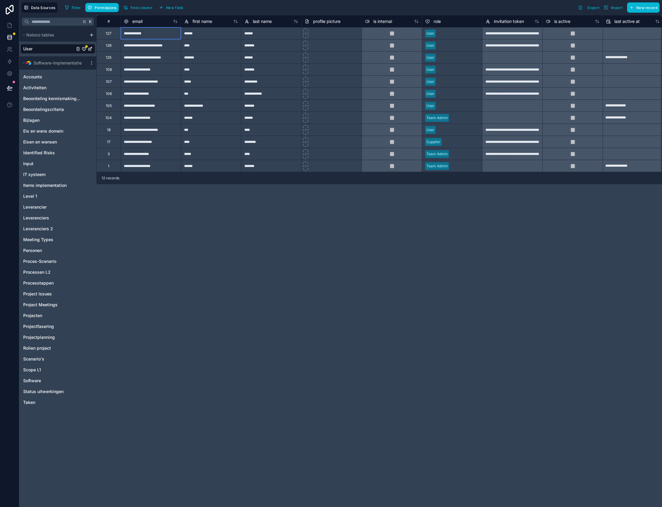
click at [141, 36] on div "**********" at bounding box center [151, 33] width 60 height 12
click at [142, 33] on div "**********" at bounding box center [151, 33] width 60 height 12
click at [142, 33] on input "**********" at bounding box center [151, 33] width 60 height 12
click at [143, 33] on input "**********" at bounding box center [151, 33] width 60 height 12
type input "**********"
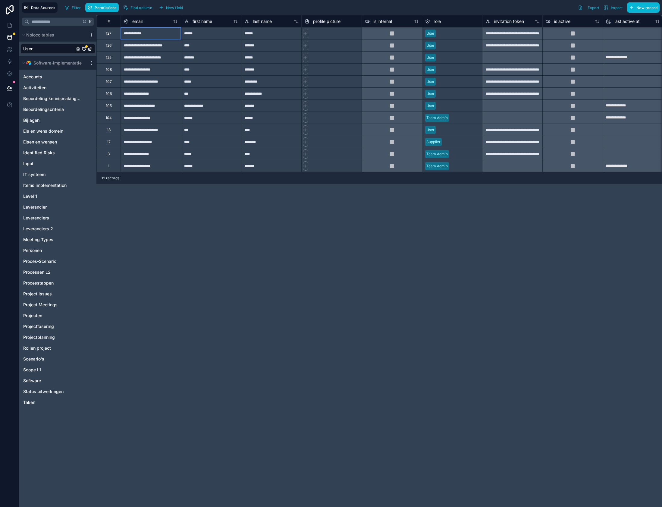
click at [200, 52] on div "*******" at bounding box center [211, 57] width 60 height 12
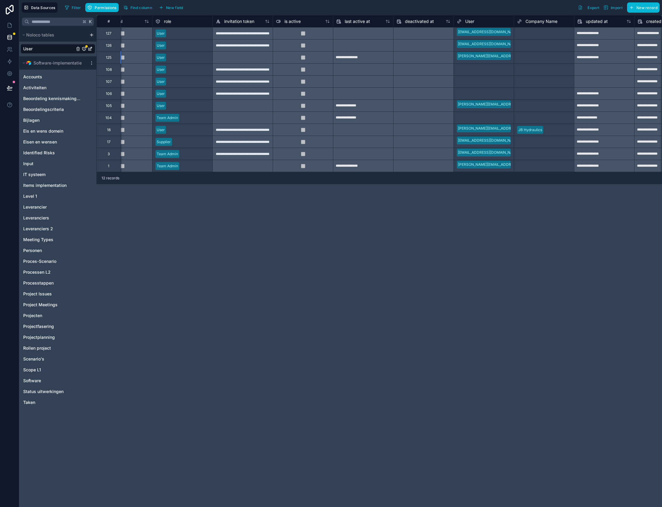
scroll to position [0, 271]
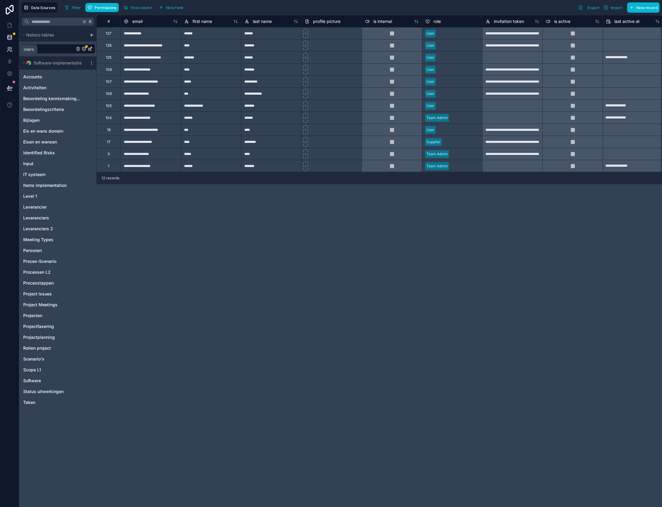
click at [12, 48] on icon at bounding box center [10, 49] width 6 height 6
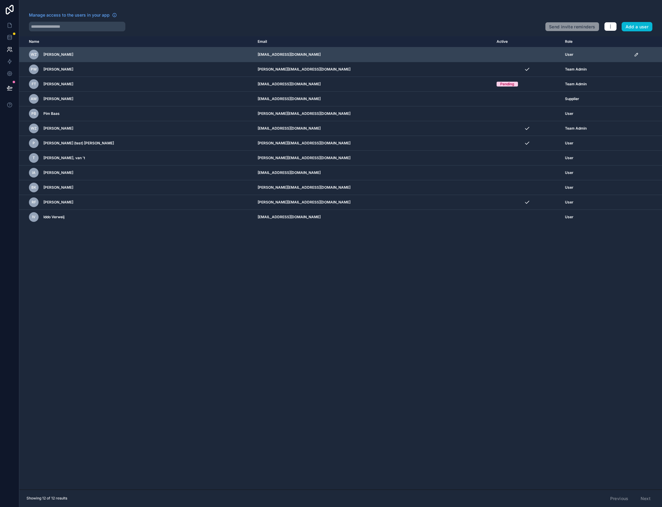
click at [635, 56] on icon "scrollable content" at bounding box center [636, 54] width 3 height 3
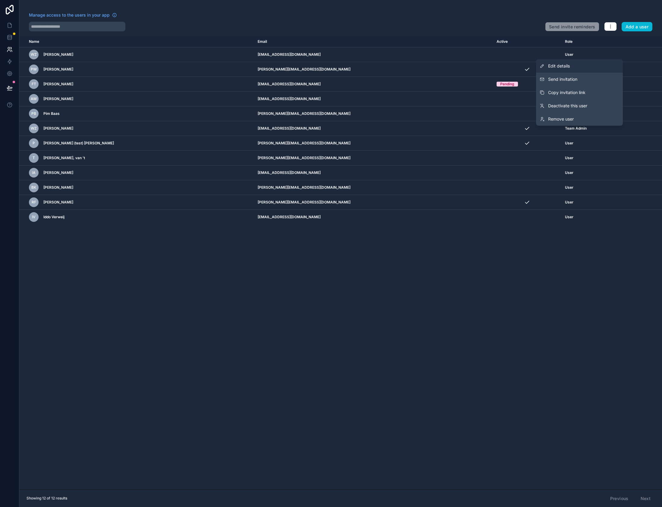
click at [570, 64] on span "Edit details" at bounding box center [559, 66] width 22 height 6
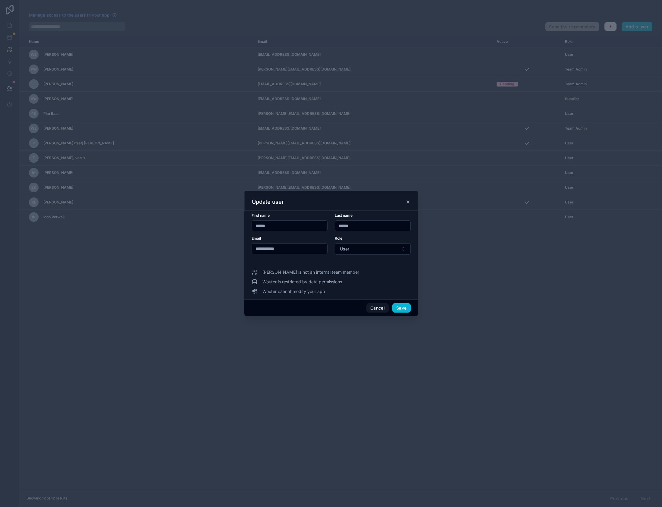
click at [277, 249] on input "**********" at bounding box center [289, 248] width 75 height 8
type input "**********"
click at [365, 274] on div "Wouter is not an internal team member" at bounding box center [331, 272] width 159 height 6
click at [405, 308] on button "Save" at bounding box center [401, 308] width 18 height 10
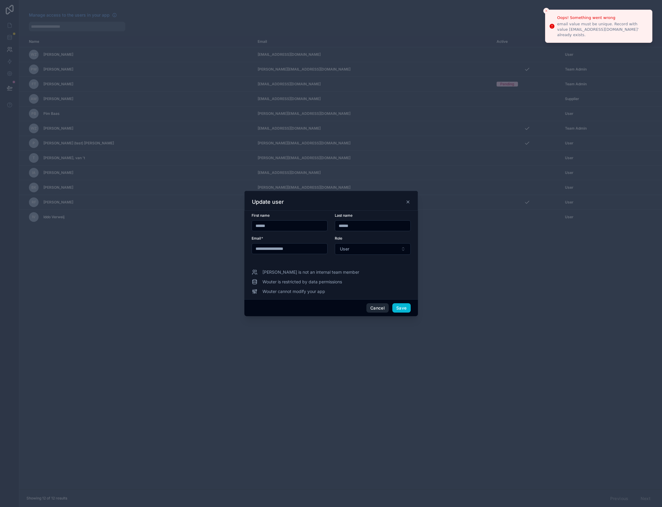
click at [375, 308] on button "Cancel" at bounding box center [377, 308] width 22 height 10
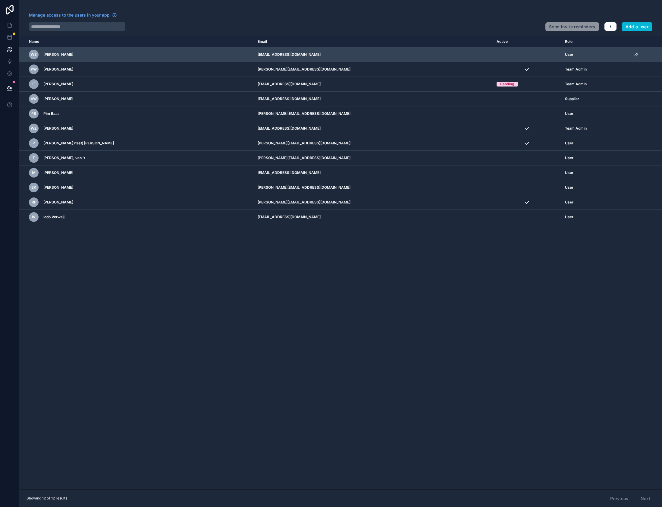
click at [635, 54] on icon "scrollable content" at bounding box center [636, 54] width 3 height 3
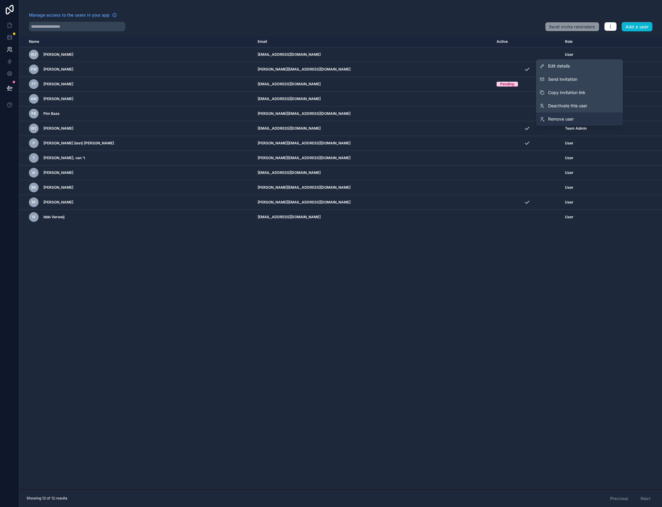
click at [560, 121] on span "Remove user" at bounding box center [561, 119] width 26 height 6
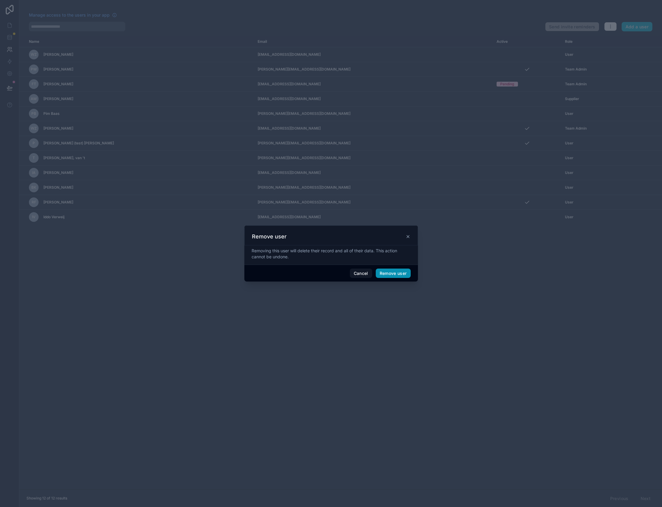
click at [385, 272] on button "Remove user" at bounding box center [393, 274] width 35 height 10
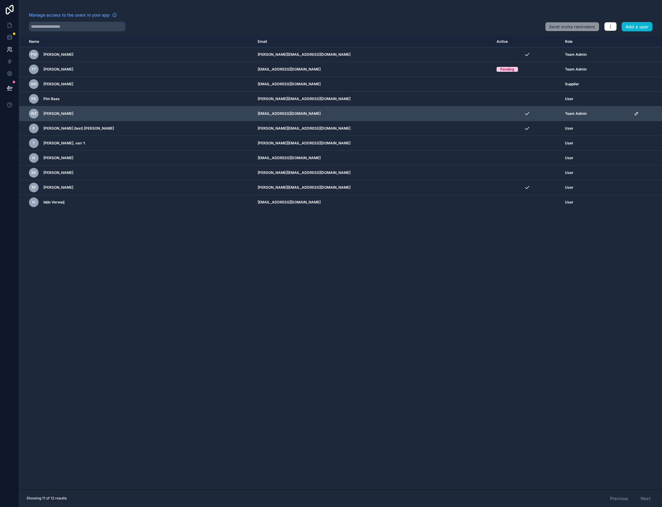
click at [634, 113] on icon "scrollable content" at bounding box center [636, 113] width 5 height 5
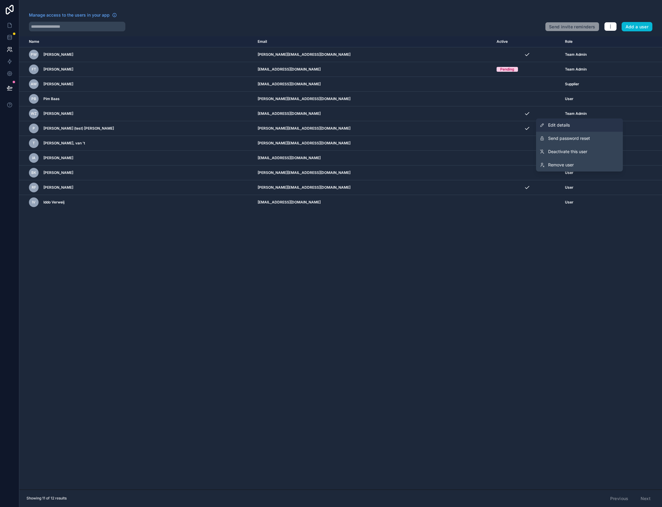
click at [593, 123] on link "Edit details" at bounding box center [579, 124] width 87 height 13
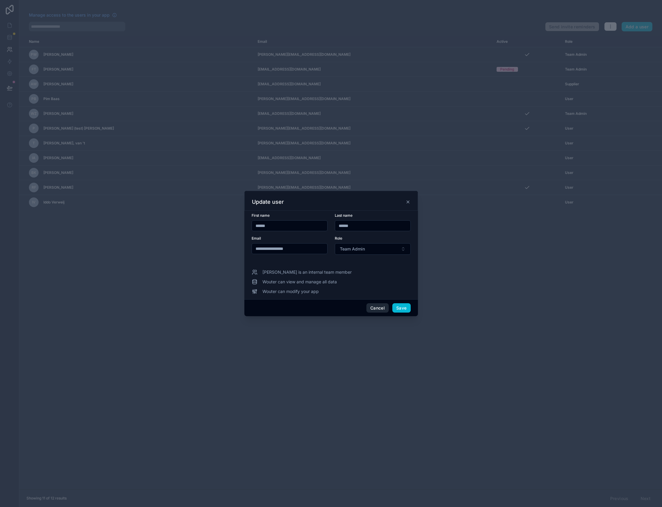
click at [380, 309] on button "Cancel" at bounding box center [377, 308] width 22 height 10
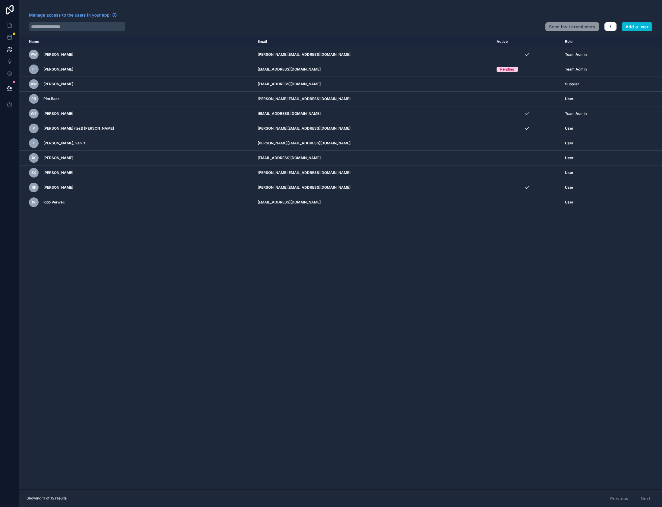
click at [412, 277] on div "Name Email Active Role userTable.email PW Pieter Wolbers pieter@forwaard.nl Tea…" at bounding box center [340, 262] width 643 height 453
click at [407, 276] on div "Name Email Active Role userTable.email PW Pieter Wolbers pieter@forwaard.nl Tea…" at bounding box center [340, 262] width 643 height 453
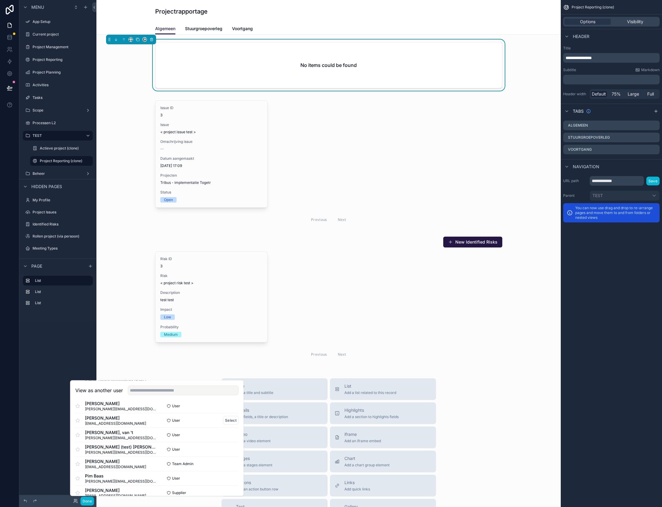
scroll to position [42, 0]
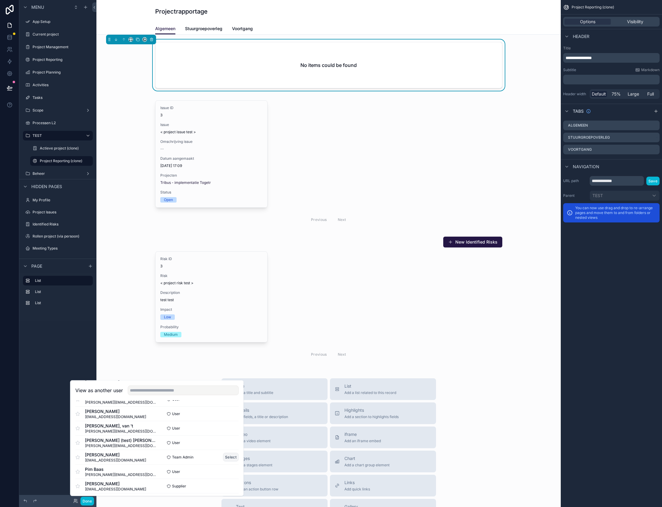
click at [232, 458] on button "Select" at bounding box center [231, 457] width 16 height 9
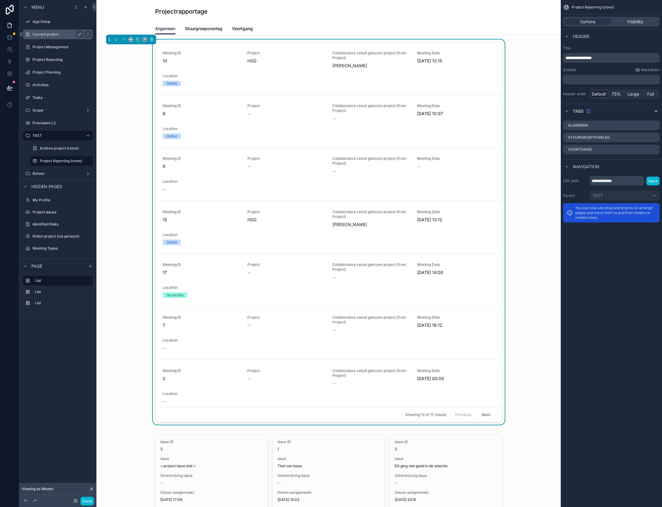
click at [53, 32] on div "Current project" at bounding box center [58, 34] width 51 height 7
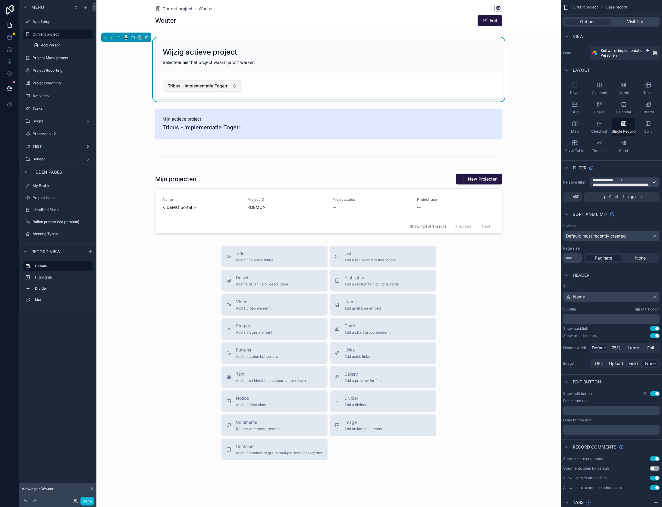
click at [237, 88] on button "Tribus - implementatie Togetr" at bounding box center [203, 85] width 80 height 11
click at [130, 86] on div "Wijzig actieve project Selecteer hier het project waarin je wilt werken Tribus …" at bounding box center [328, 69] width 464 height 64
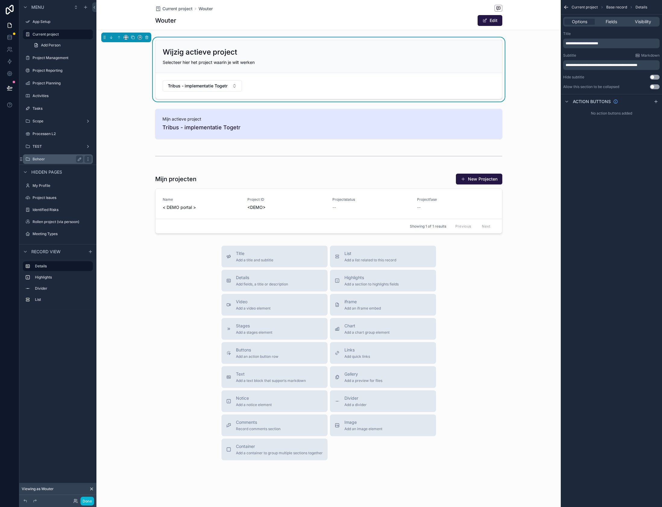
click at [61, 159] on label "Beheer" at bounding box center [57, 159] width 48 height 5
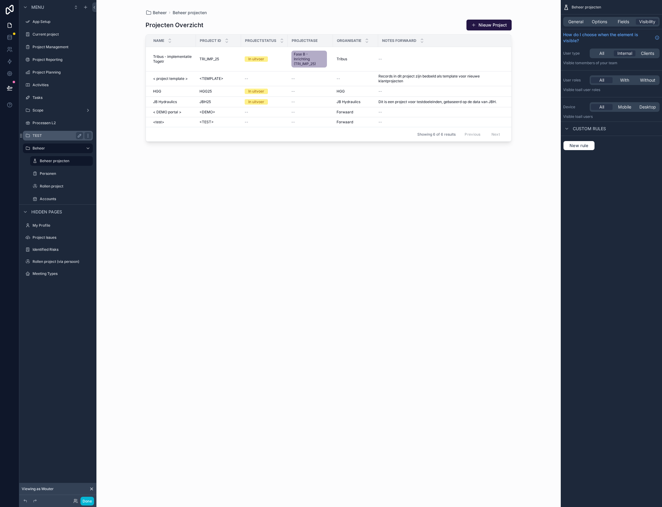
click at [47, 137] on label "TEST" at bounding box center [57, 135] width 48 height 5
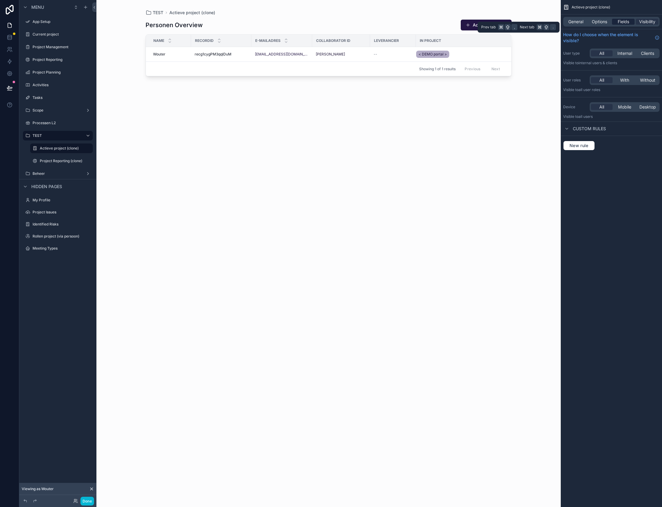
click at [622, 23] on span "Fields" at bounding box center [623, 22] width 11 height 6
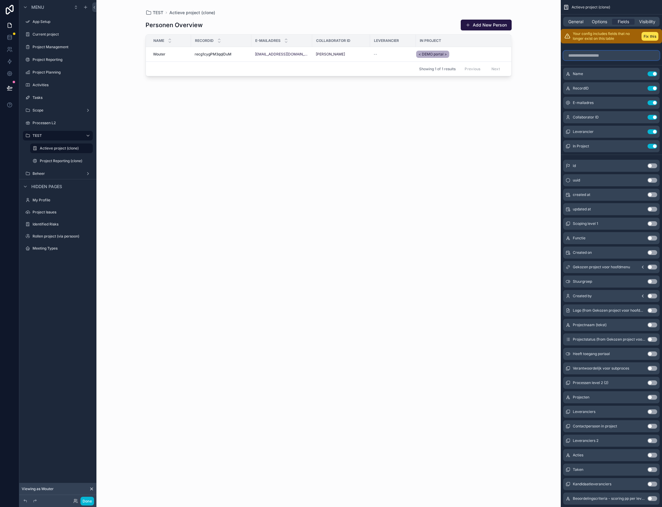
click at [584, 56] on input "scrollable content" at bounding box center [611, 56] width 96 height 10
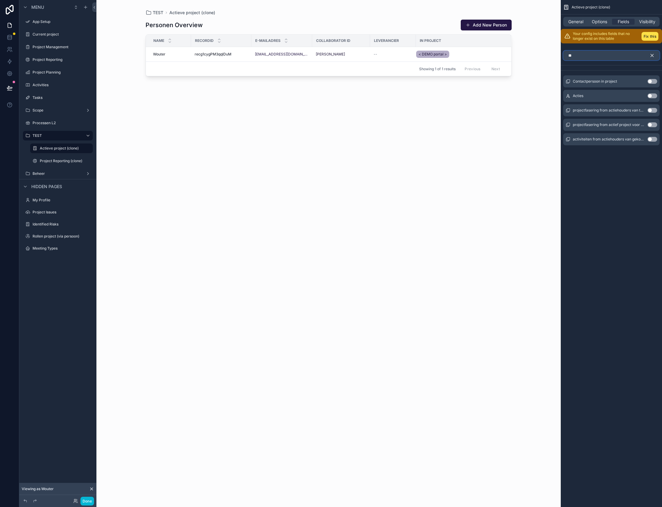
type input "*"
type input "**"
click at [650, 80] on button "Use setting" at bounding box center [653, 81] width 10 height 5
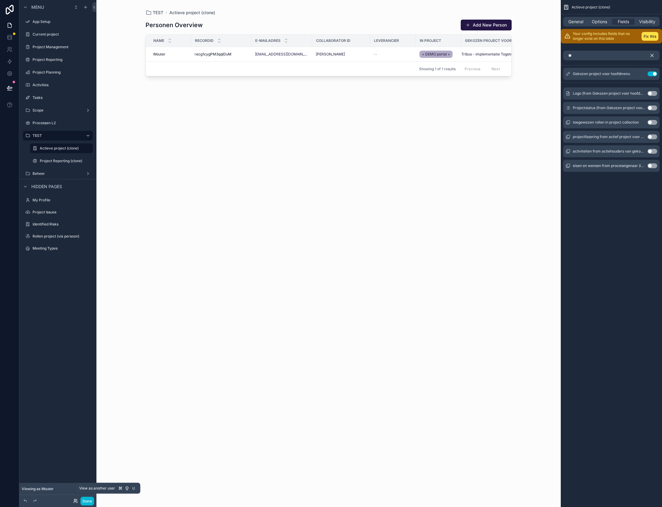
click at [76, 501] on icon at bounding box center [75, 500] width 5 height 5
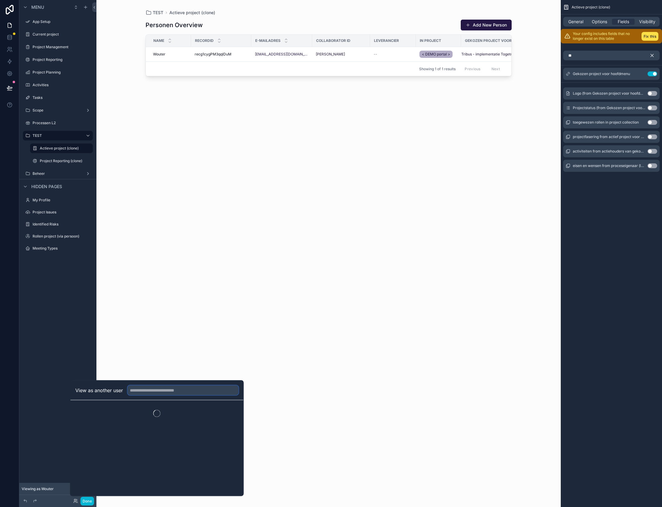
click at [155, 390] on input "text" at bounding box center [183, 390] width 111 height 10
type input "*****"
click at [228, 413] on button "Select" at bounding box center [231, 412] width 16 height 9
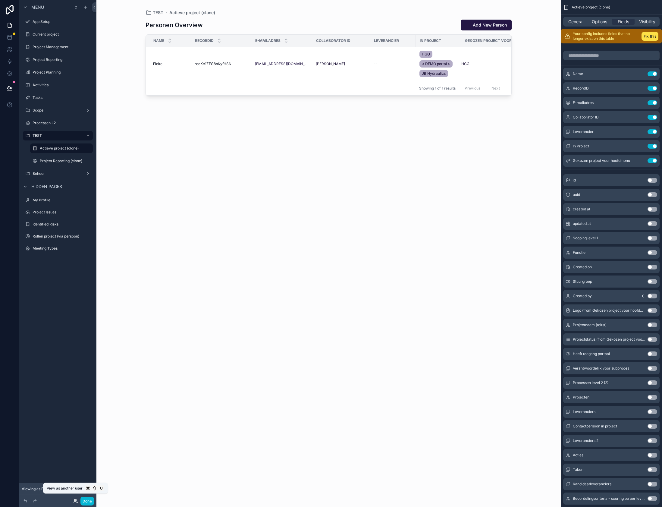
click at [74, 501] on icon at bounding box center [75, 500] width 5 height 5
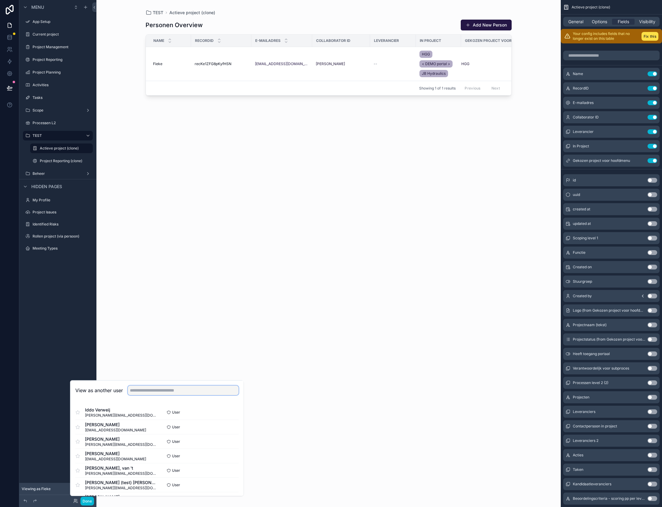
click at [140, 391] on input "text" at bounding box center [183, 390] width 111 height 10
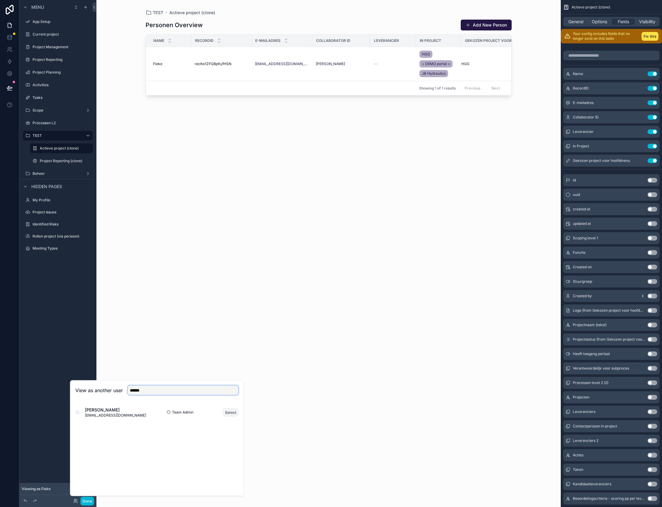
type input "******"
click at [230, 413] on button "Select" at bounding box center [231, 412] width 16 height 9
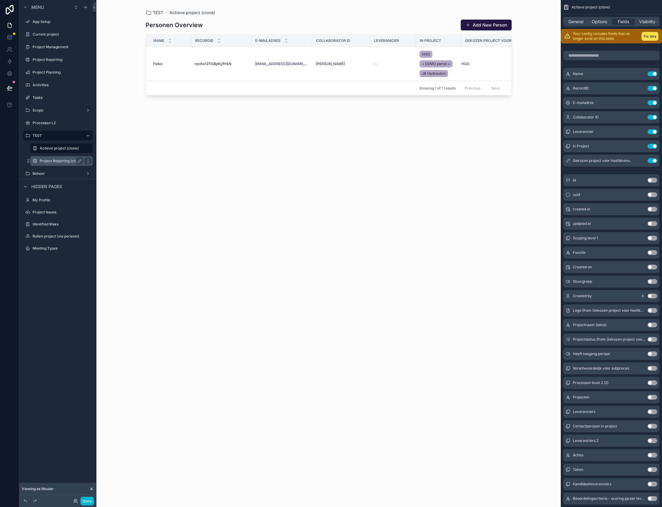
click at [56, 162] on label "Project Reporting (clone)" at bounding box center [61, 161] width 42 height 5
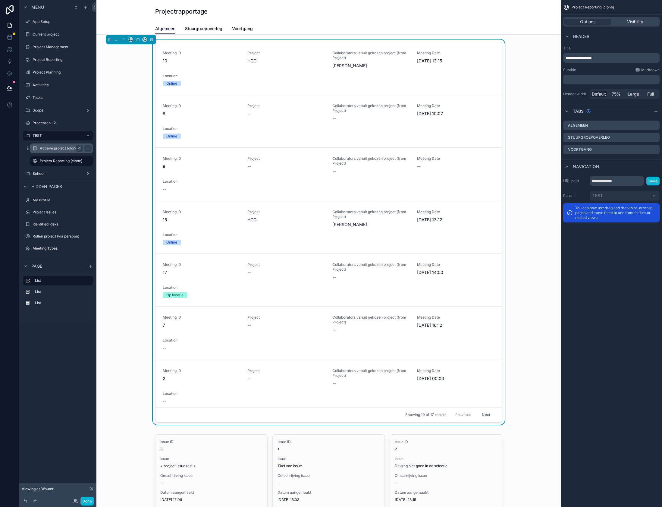
click at [61, 151] on div "Actieve project (clone)" at bounding box center [61, 148] width 43 height 7
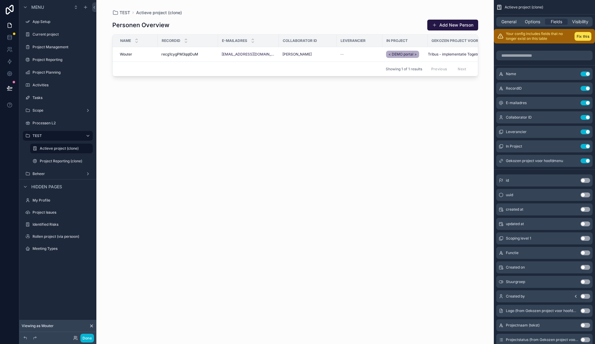
click at [547, 140] on div "Name Use setting RecordID Use setting E-mailadres Use setting Collaborator ID U…" at bounding box center [544, 117] width 101 height 99
click at [311, 139] on div "scrollable content" at bounding box center [295, 168] width 385 height 336
click at [580, 35] on button "Fix this" at bounding box center [583, 36] width 17 height 9
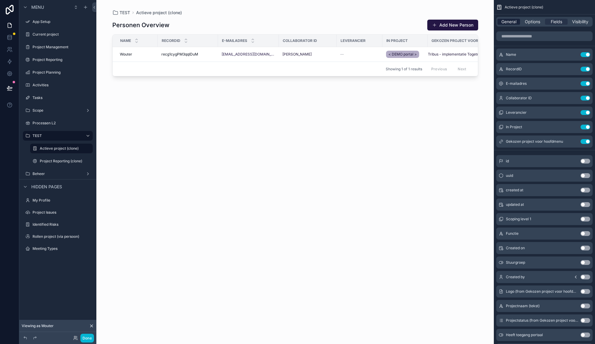
click at [507, 20] on span "General" at bounding box center [509, 22] width 15 height 6
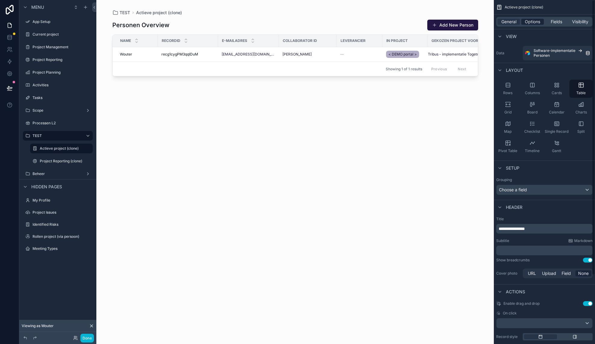
click at [532, 20] on span "Options" at bounding box center [532, 22] width 15 height 6
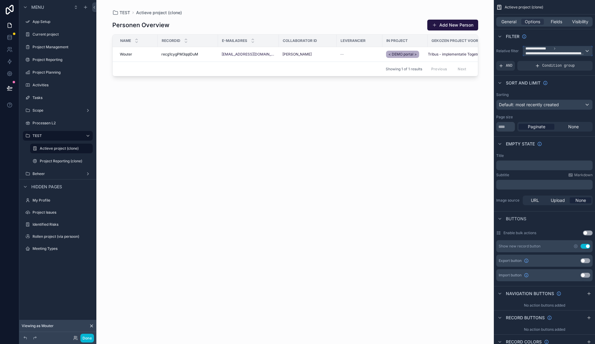
click at [546, 53] on span "**********" at bounding box center [555, 53] width 59 height 5
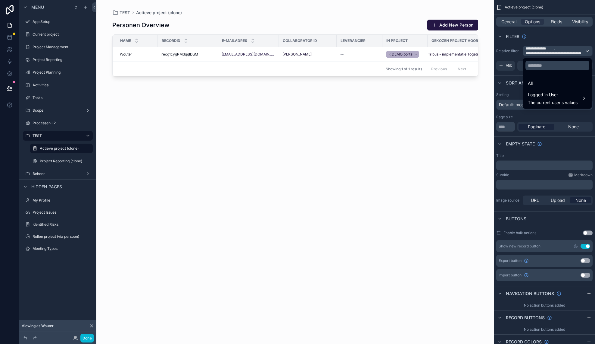
click at [359, 147] on div "Personen Overview Add New Person Name RecordID E-mailadres Collaborator ID Leve…" at bounding box center [295, 176] width 366 height 321
click at [51, 161] on div "scrollable content" at bounding box center [297, 172] width 595 height 344
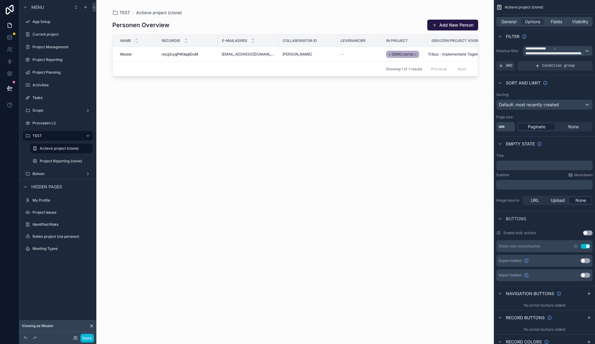
click at [51, 161] on label "Project Reporting (clone)" at bounding box center [66, 161] width 52 height 5
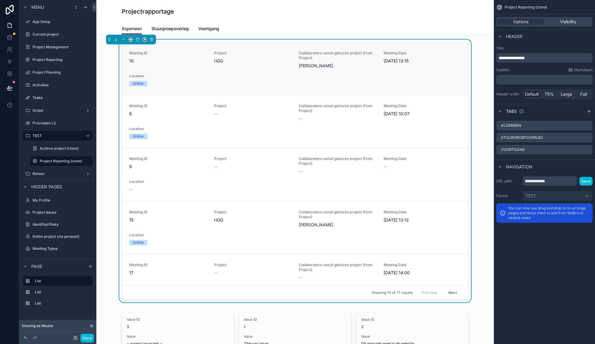
click at [469, 54] on div "Meeting ID 10 Project HGG Collaborators vanuit gekozen project (from Project) […" at bounding box center [295, 68] width 347 height 52
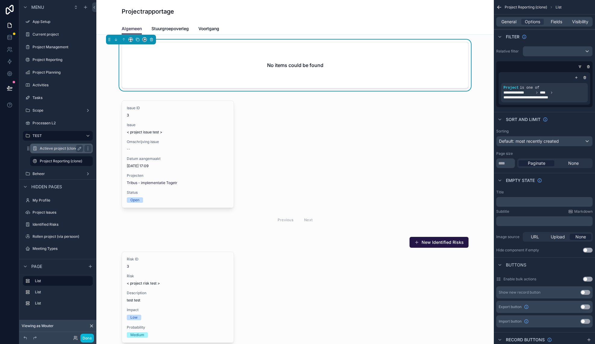
click at [71, 149] on label "Actieve project (clone)" at bounding box center [60, 148] width 41 height 5
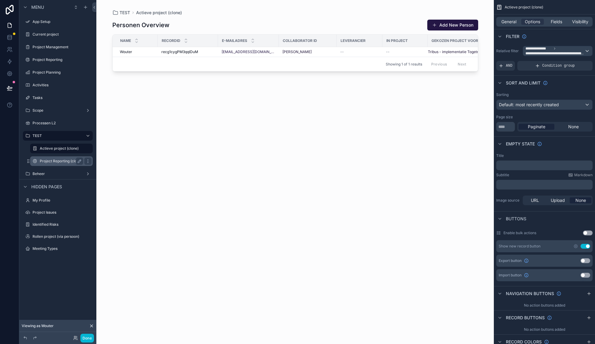
click at [62, 160] on label "Project Reporting (clone)" at bounding box center [61, 161] width 42 height 5
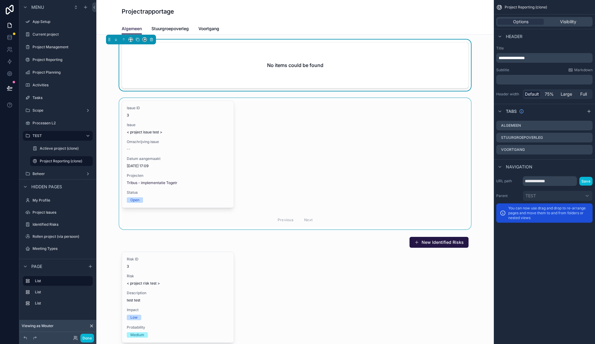
click at [294, 146] on div "scrollable content" at bounding box center [295, 163] width 388 height 131
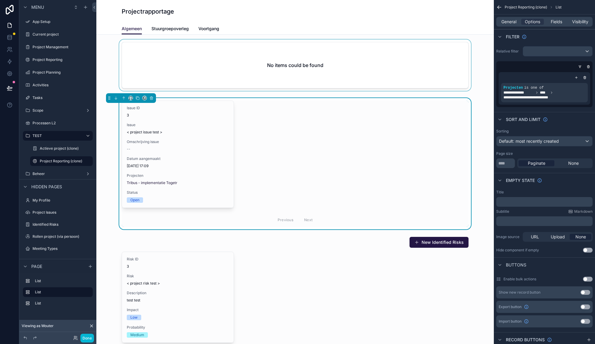
click at [451, 64] on div "scrollable content" at bounding box center [295, 66] width 388 height 54
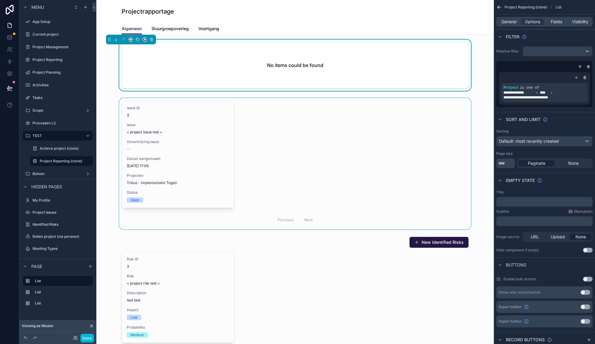
click at [435, 128] on div "scrollable content" at bounding box center [295, 163] width 388 height 131
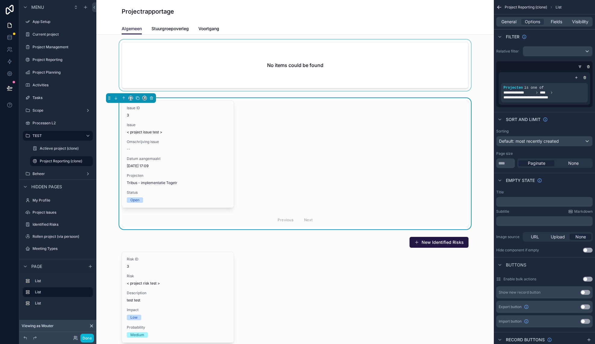
click at [431, 85] on div "scrollable content" at bounding box center [295, 66] width 388 height 54
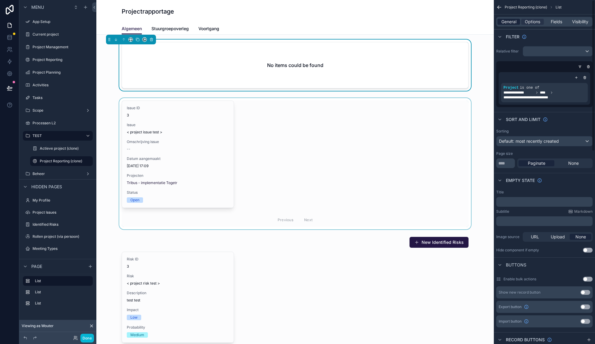
click at [509, 21] on span "General" at bounding box center [509, 22] width 15 height 6
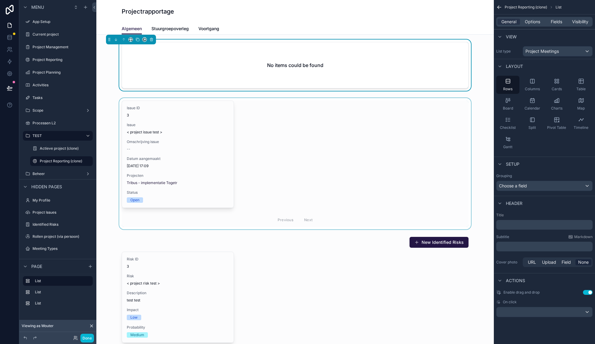
click at [413, 173] on div "scrollable content" at bounding box center [295, 163] width 388 height 131
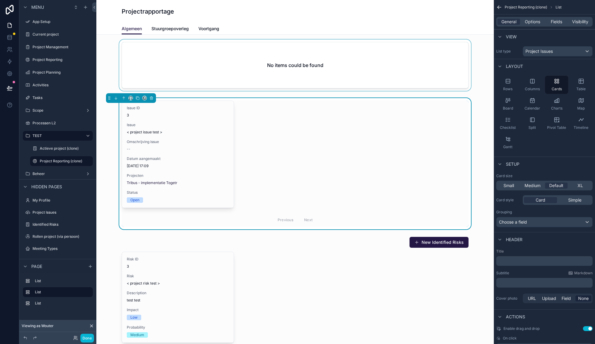
click at [401, 59] on div "scrollable content" at bounding box center [295, 66] width 388 height 54
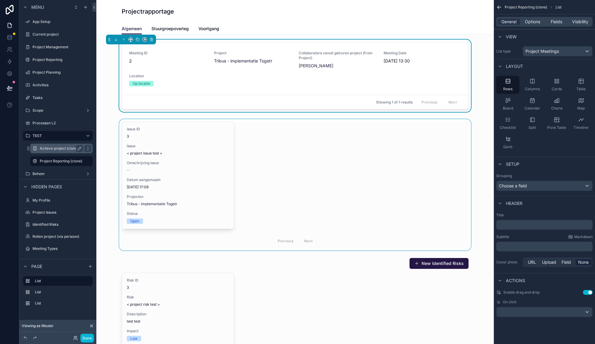
click at [53, 152] on div "Actieve project (clone)" at bounding box center [61, 148] width 43 height 7
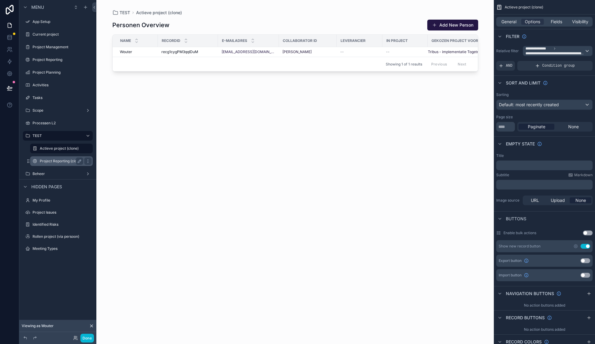
click at [53, 161] on label "Project Reporting (clone)" at bounding box center [61, 161] width 42 height 5
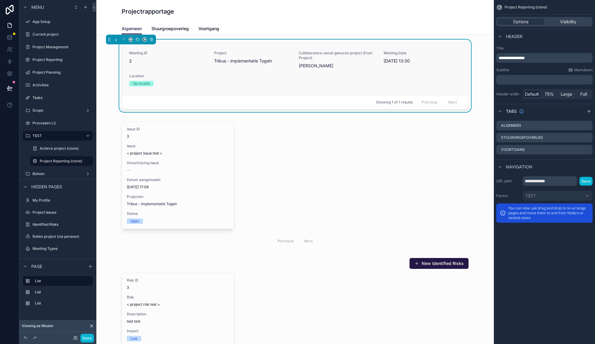
click at [456, 53] on span "Meeting Date" at bounding box center [423, 53] width 78 height 5
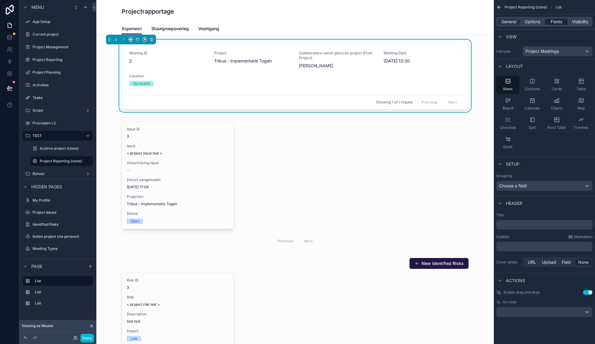
click at [559, 23] on span "Fields" at bounding box center [556, 22] width 11 height 6
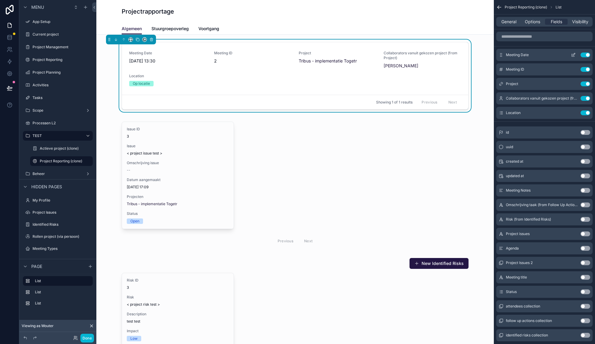
click at [586, 55] on button "Use setting" at bounding box center [586, 54] width 10 height 5
click at [584, 69] on button "Use setting" at bounding box center [586, 69] width 10 height 5
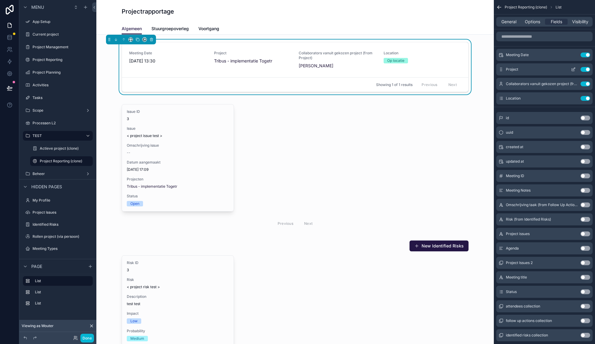
click at [584, 68] on button "Use setting" at bounding box center [586, 69] width 10 height 5
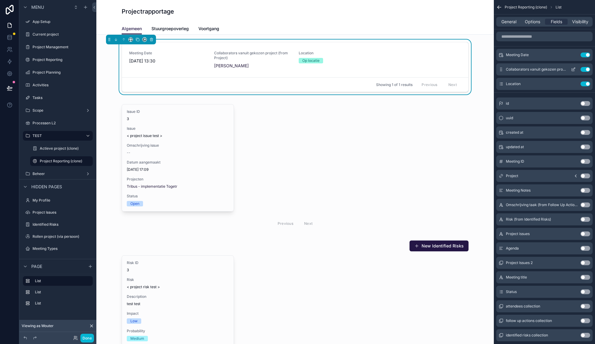
click at [584, 67] on button "Use setting" at bounding box center [586, 69] width 10 height 5
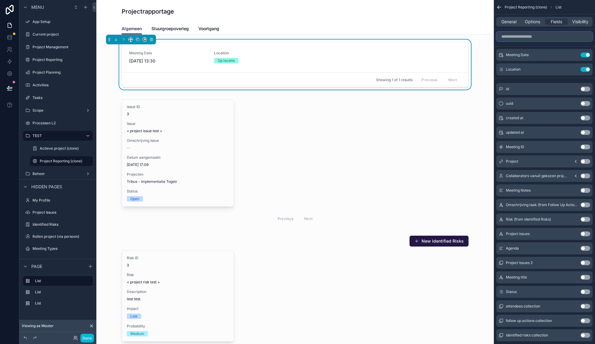
click at [544, 38] on input "scrollable content" at bounding box center [545, 37] width 96 height 10
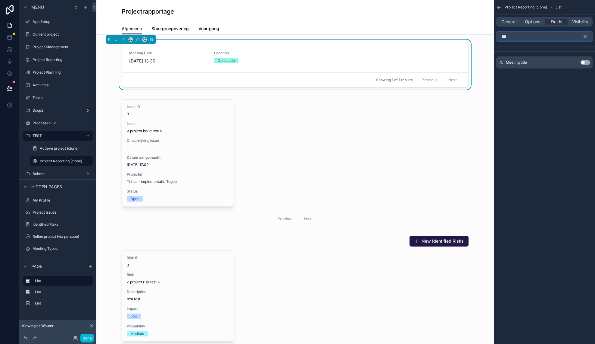
type input "***"
click at [584, 64] on button "Use setting" at bounding box center [586, 62] width 10 height 5
click at [586, 36] on icon "scrollable content" at bounding box center [585, 36] width 3 height 3
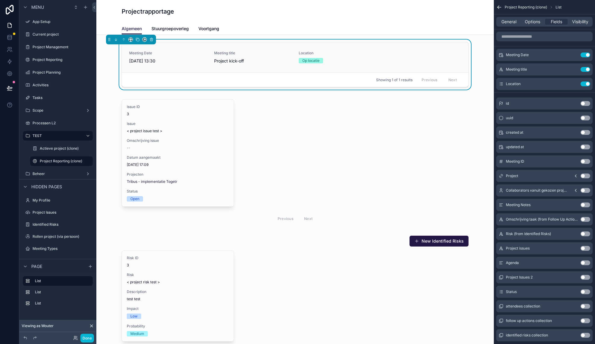
click at [462, 44] on div "Meeting Date [DATE] 13:30 Meeting title Project kick-off Location Op locatie" at bounding box center [295, 57] width 347 height 30
click at [542, 37] on input "scrollable content" at bounding box center [545, 37] width 96 height 10
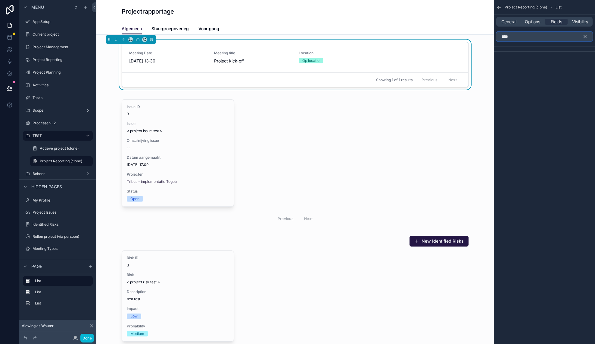
type input "****"
click at [587, 37] on icon "scrollable content" at bounding box center [585, 36] width 5 height 5
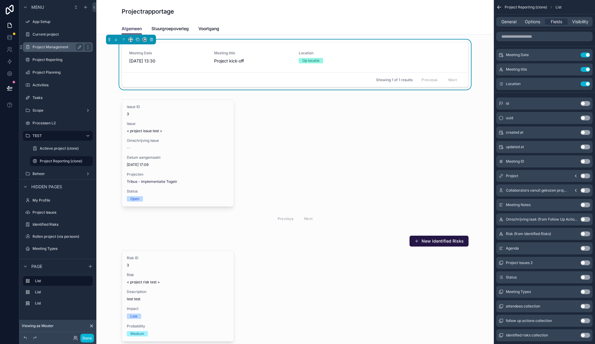
click at [46, 46] on label "Project Management" at bounding box center [57, 47] width 48 height 5
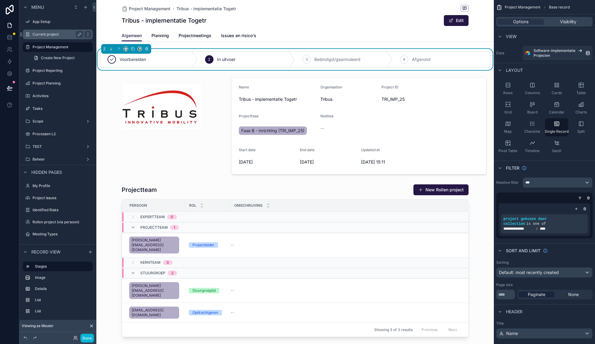
click at [48, 33] on label "Current project" at bounding box center [57, 34] width 48 height 5
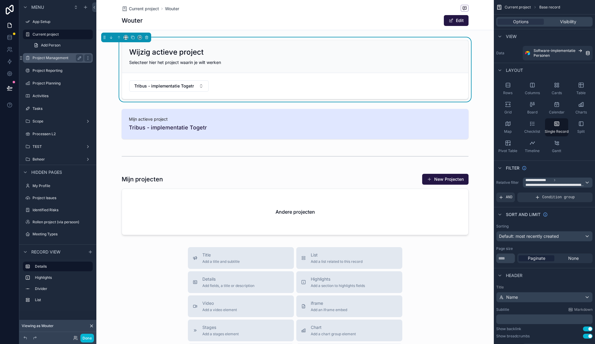
click at [54, 59] on label "Project Management" at bounding box center [57, 57] width 48 height 5
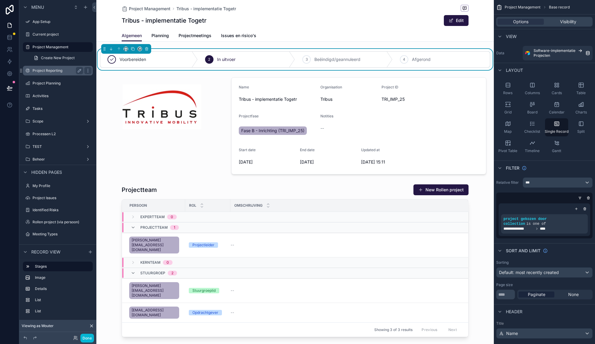
click at [56, 73] on label "Project Reporting" at bounding box center [57, 70] width 48 height 5
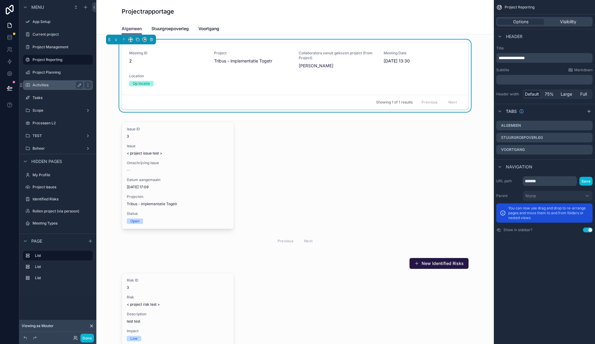
click at [53, 87] on div "Activities" at bounding box center [58, 84] width 51 height 7
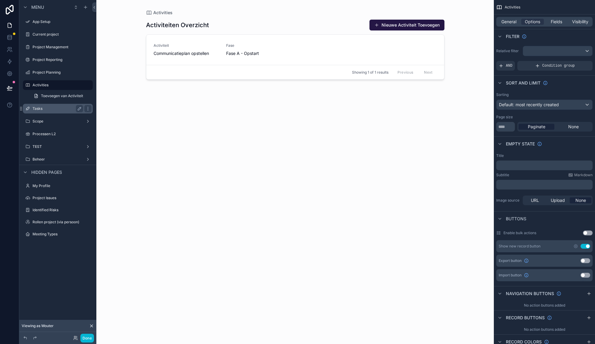
click at [50, 108] on label "Tasks" at bounding box center [57, 108] width 48 height 5
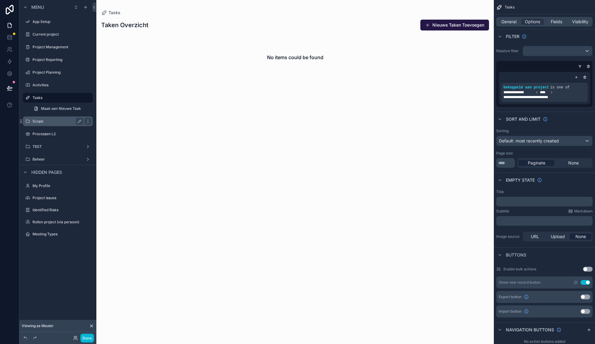
click at [50, 120] on label "Scope" at bounding box center [57, 121] width 48 height 5
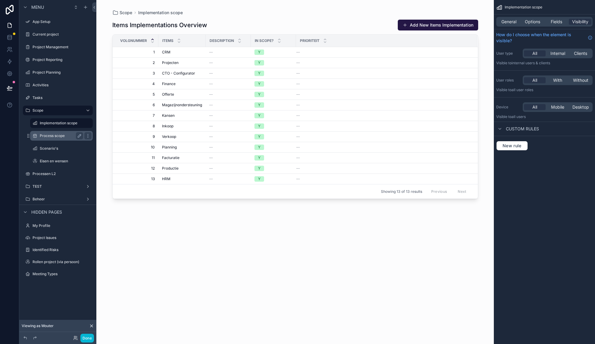
click at [64, 138] on label "Process scope" at bounding box center [60, 135] width 41 height 5
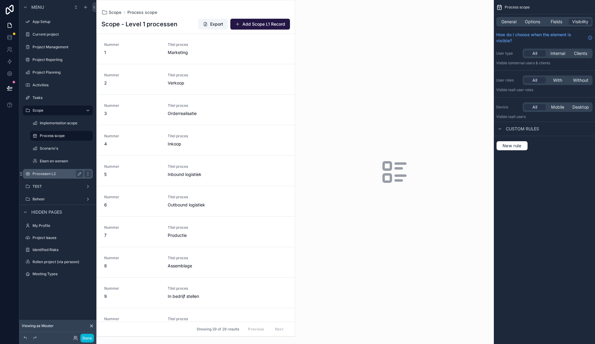
click at [63, 174] on label "Processen L2" at bounding box center [57, 173] width 48 height 5
